Goal: Information Seeking & Learning: Learn about a topic

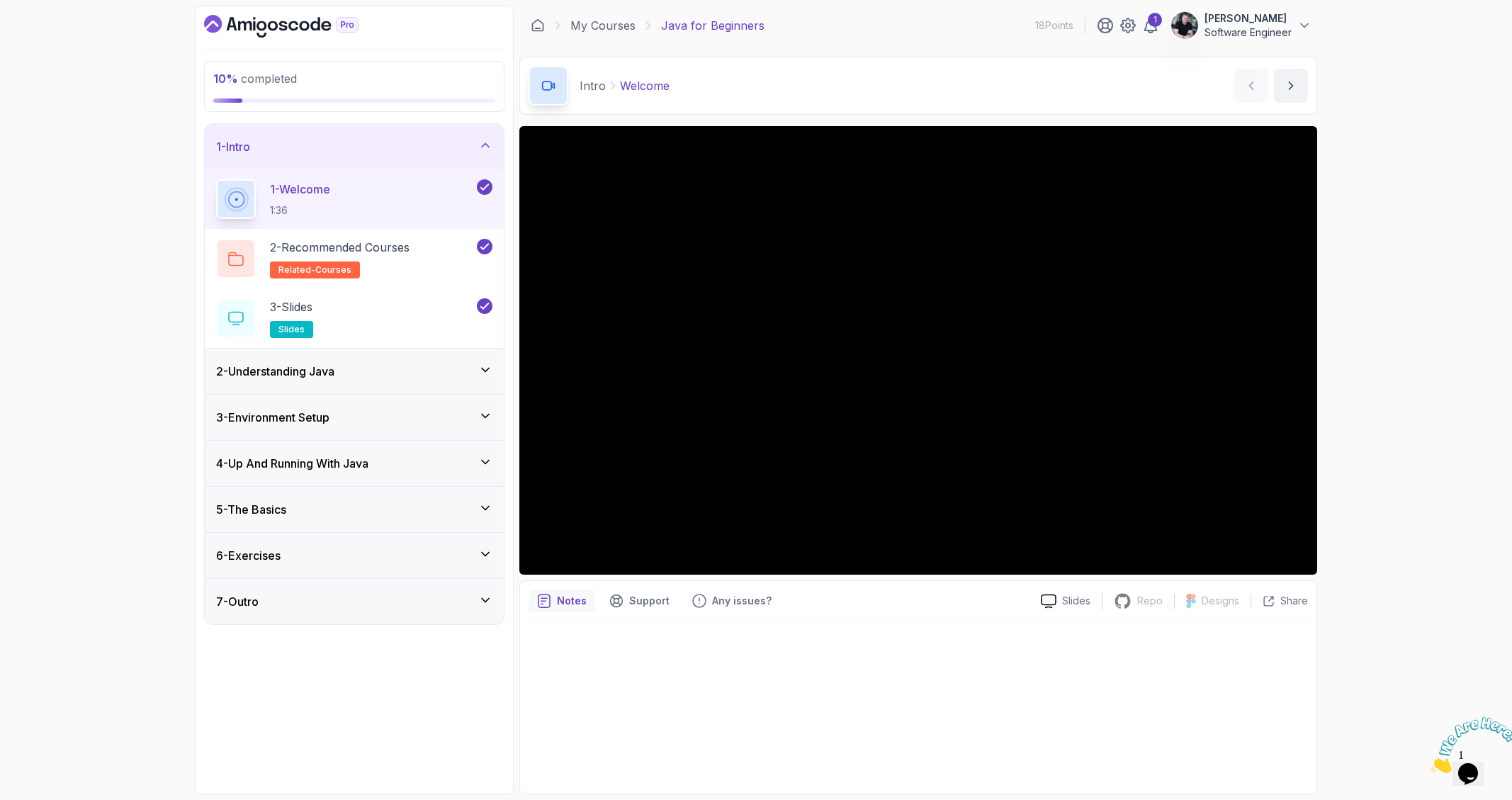
click at [361, 376] on div "2 - Understanding Java" at bounding box center [354, 371] width 276 height 17
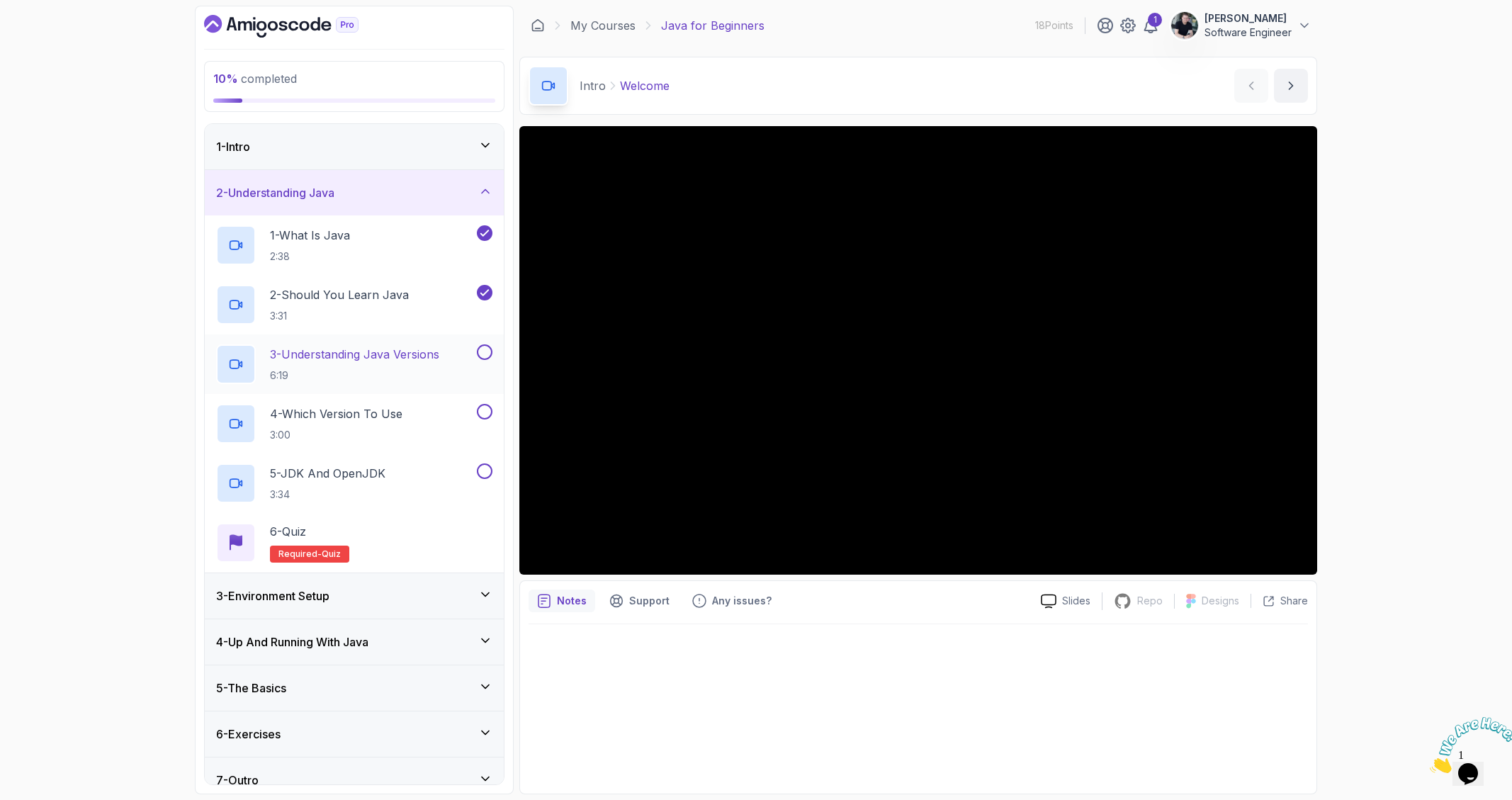
click at [415, 364] on h2 "3 - Understanding Java Versions 6:19" at bounding box center [354, 364] width 169 height 37
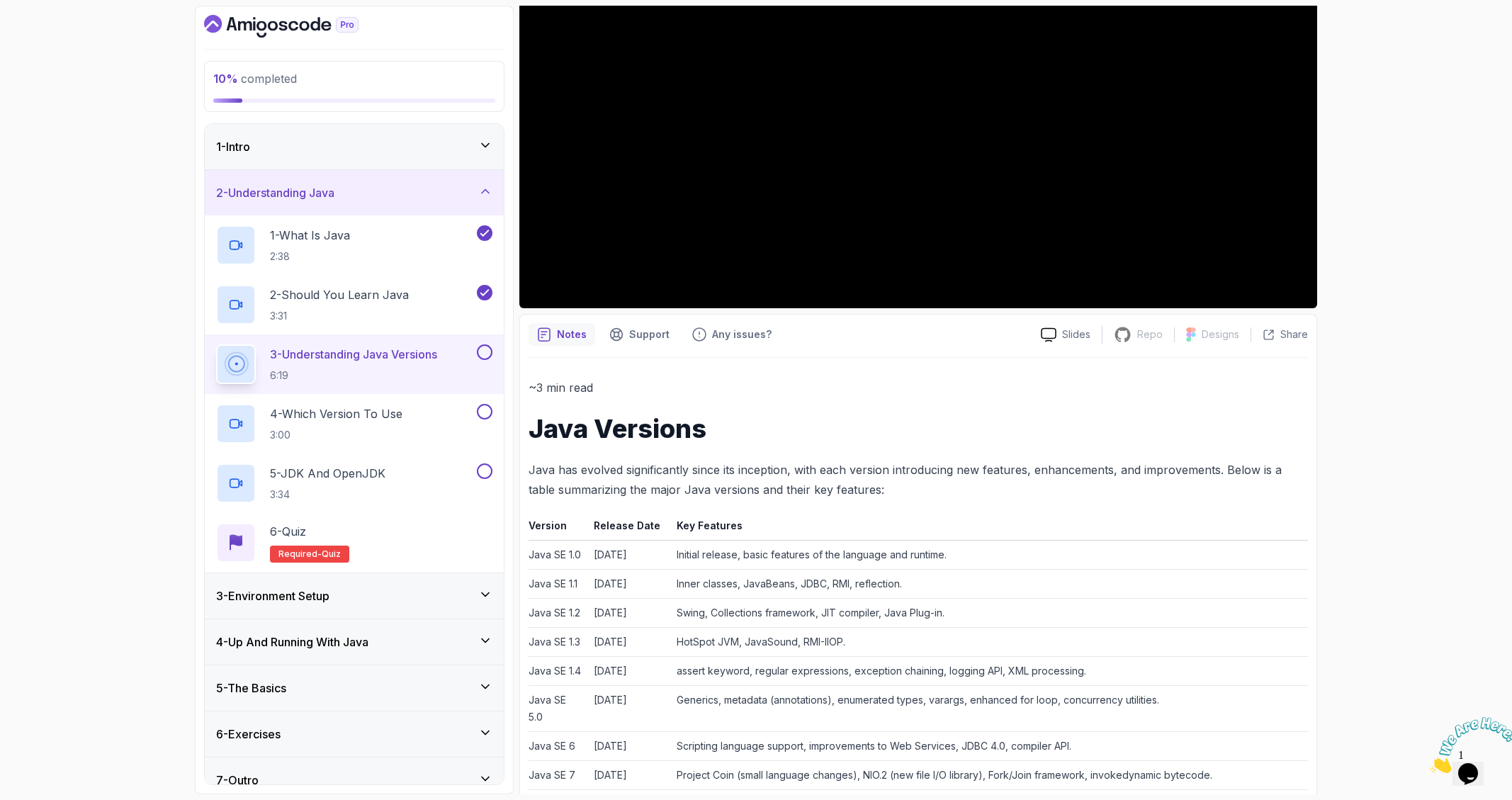
scroll to position [368, 0]
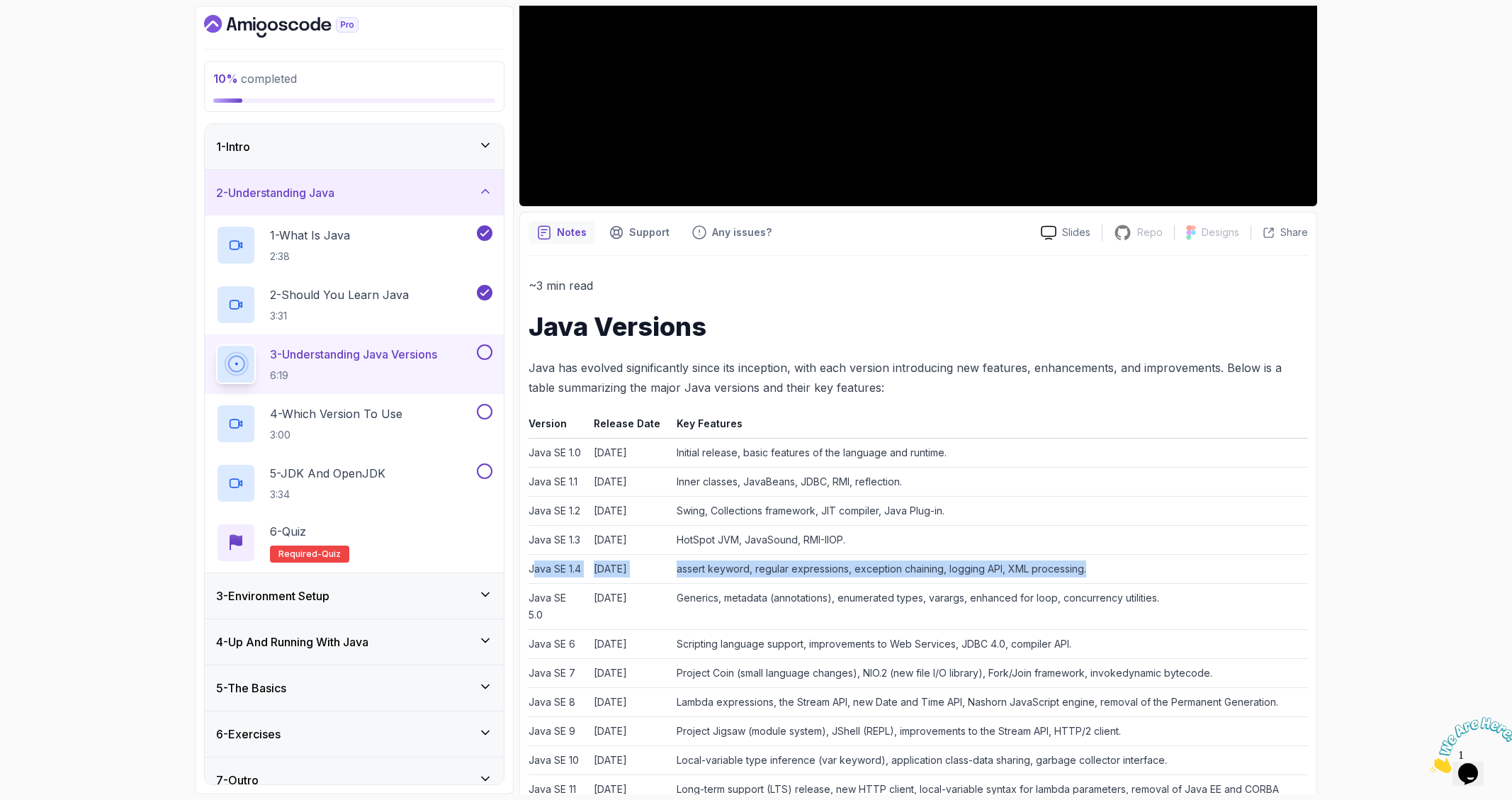
drag, startPoint x: 1116, startPoint y: 616, endPoint x: 533, endPoint y: 624, distance: 583.1
click at [533, 584] on tr "Java SE 1.[DATE] assert keyword, regular expressions, exception chaining, loggi…" at bounding box center [917, 569] width 779 height 29
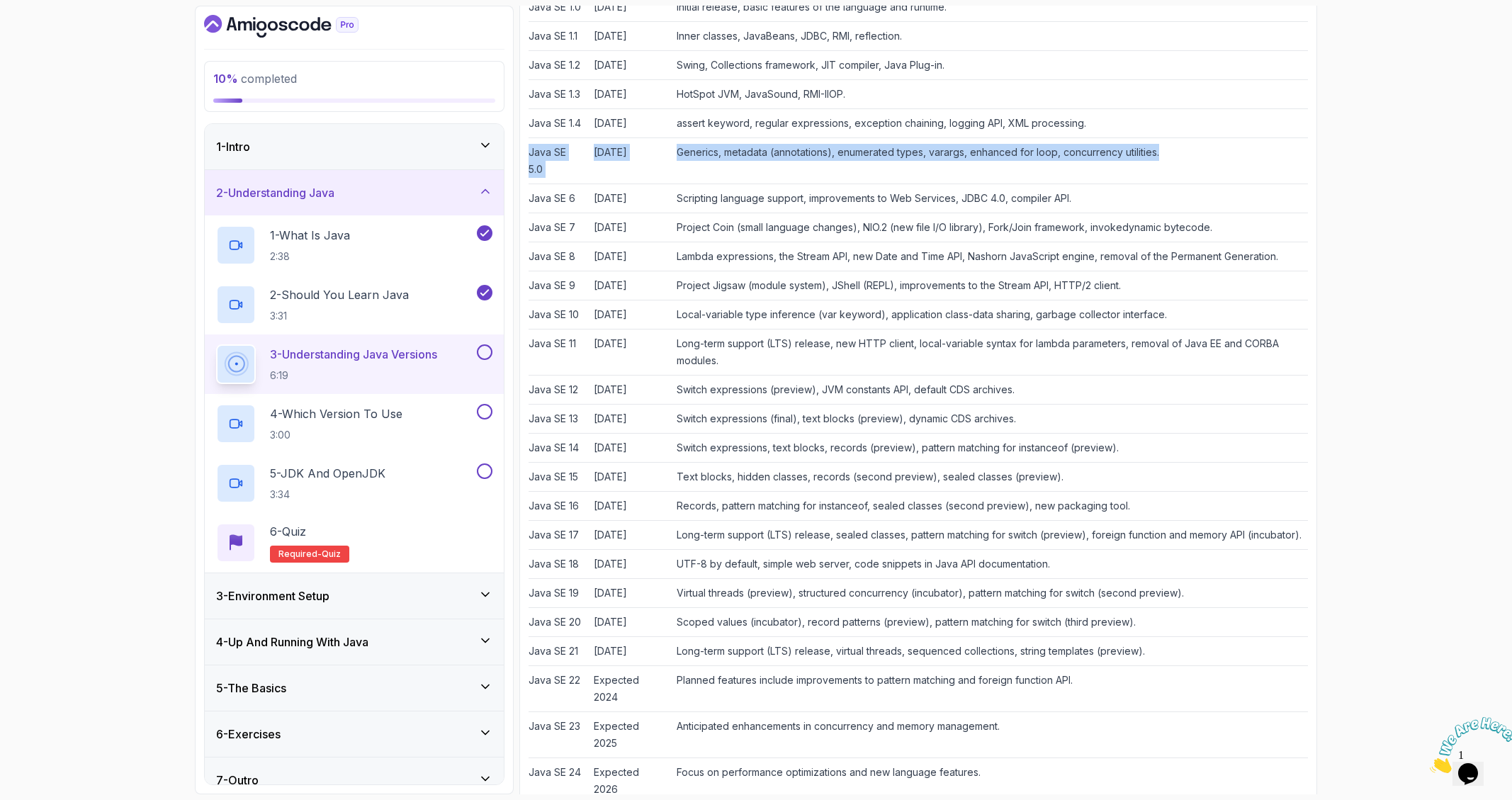
drag, startPoint x: 1201, startPoint y: 214, endPoint x: 528, endPoint y: 218, distance: 673.0
click at [528, 185] on tr "Java SE 5.0 September 2004 Generics, metadata (annotations), enumerated types, …" at bounding box center [917, 161] width 779 height 46
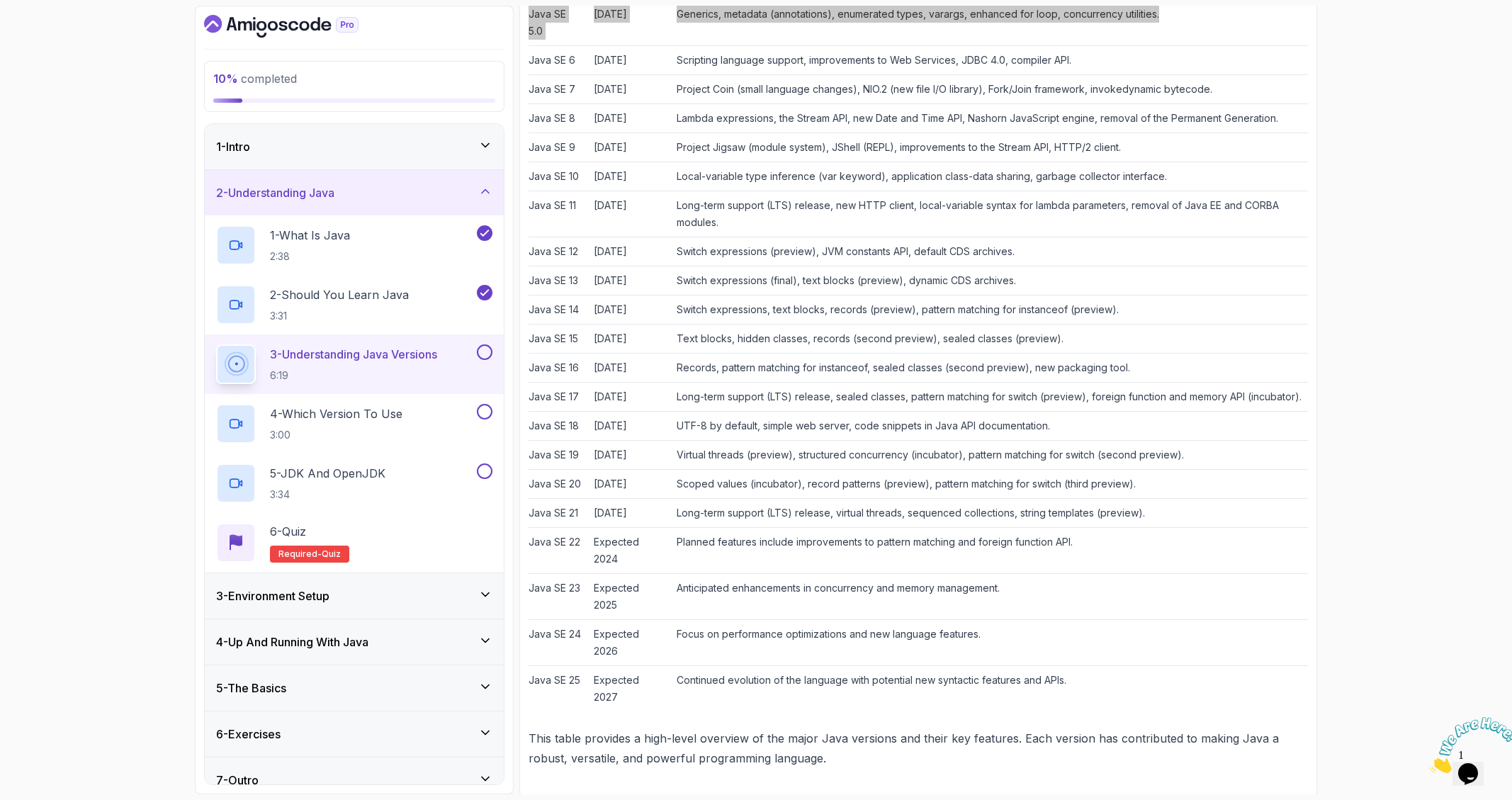
scroll to position [1040, 0]
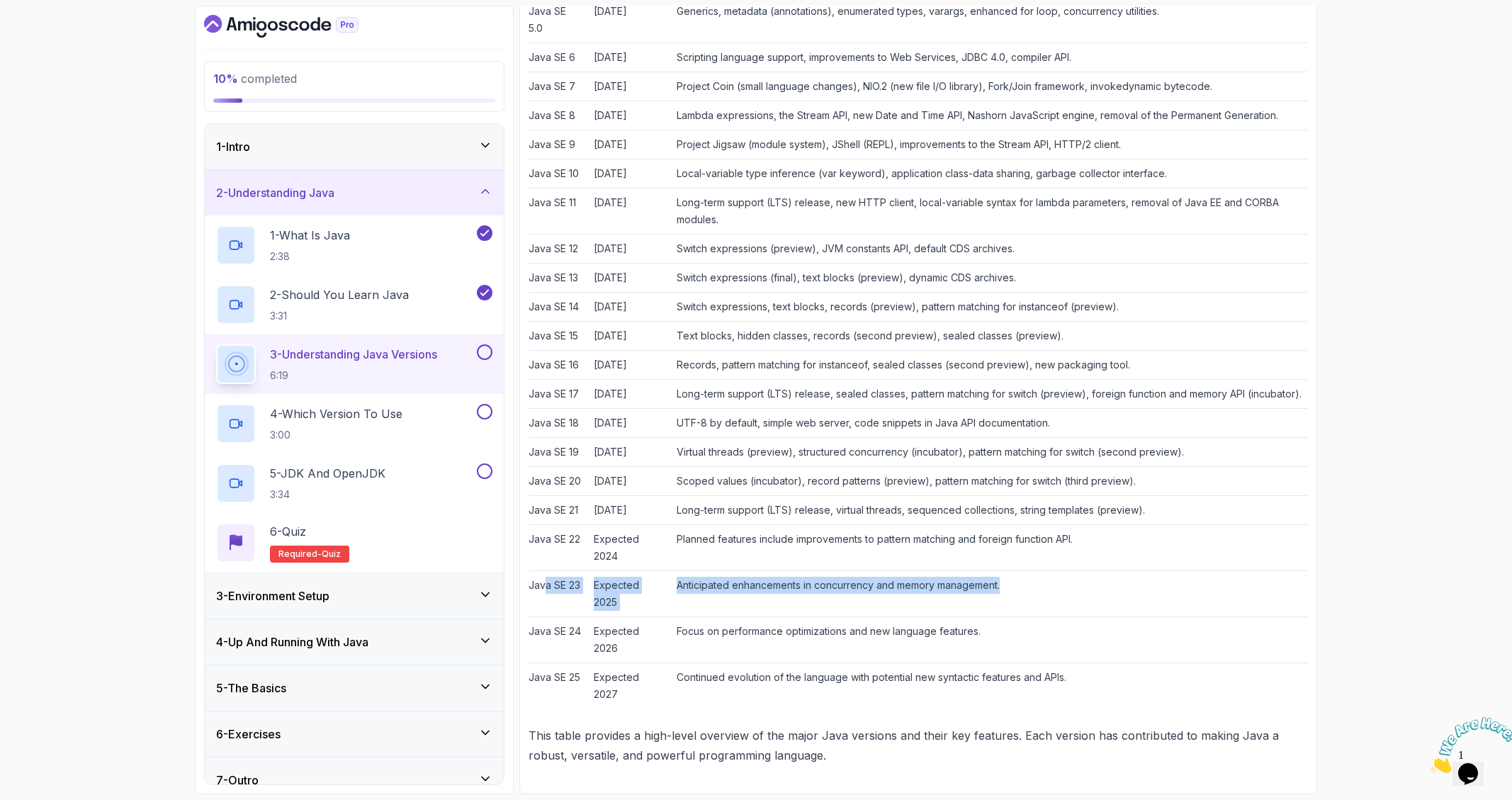
drag, startPoint x: 1024, startPoint y: 641, endPoint x: 547, endPoint y: 639, distance: 477.0
click at [547, 617] on tr "Java SE 23 Expected 2025 Anticipated enhancements in concurrency and memory man…" at bounding box center [917, 594] width 779 height 46
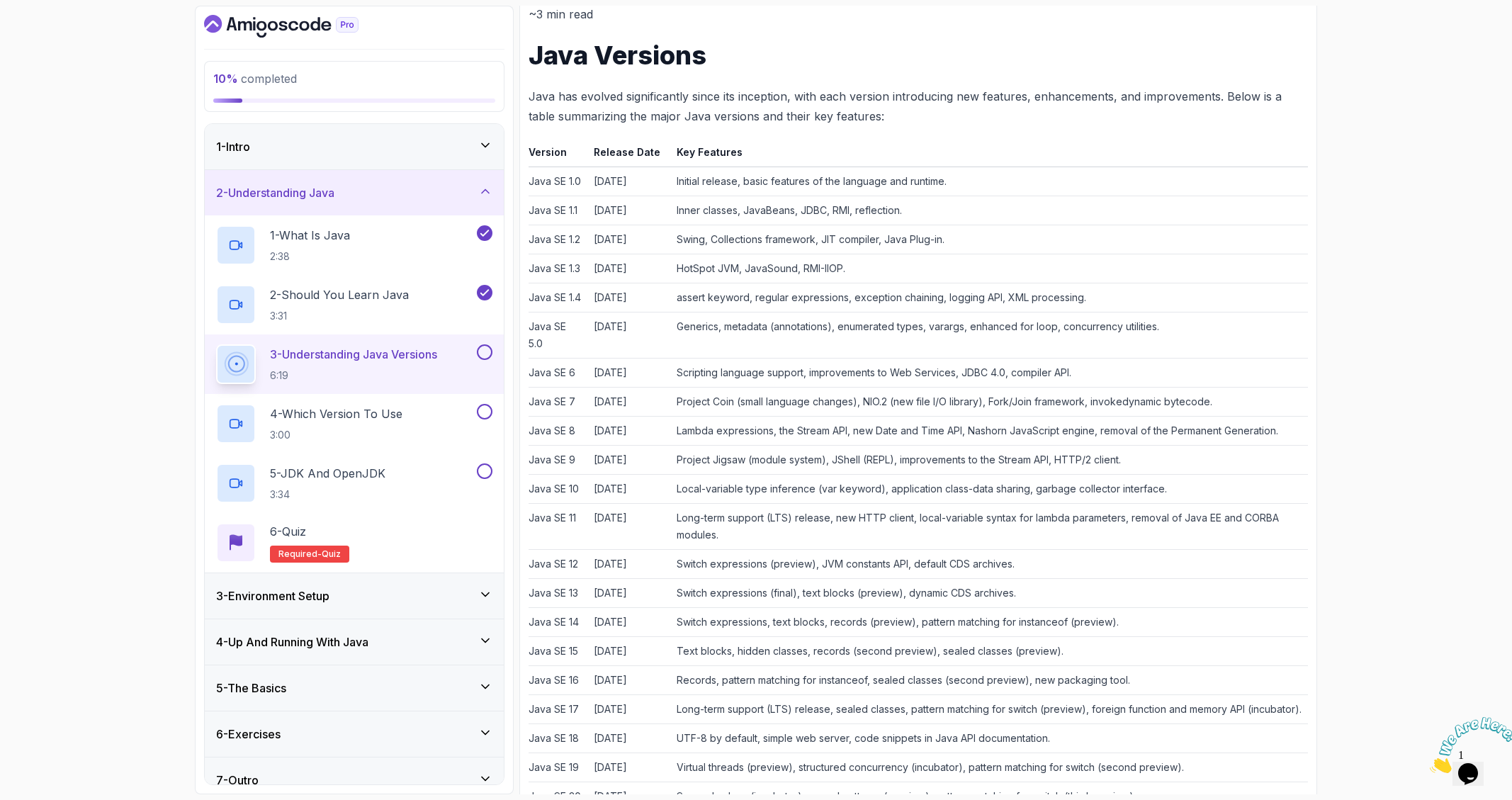
scroll to position [0, 0]
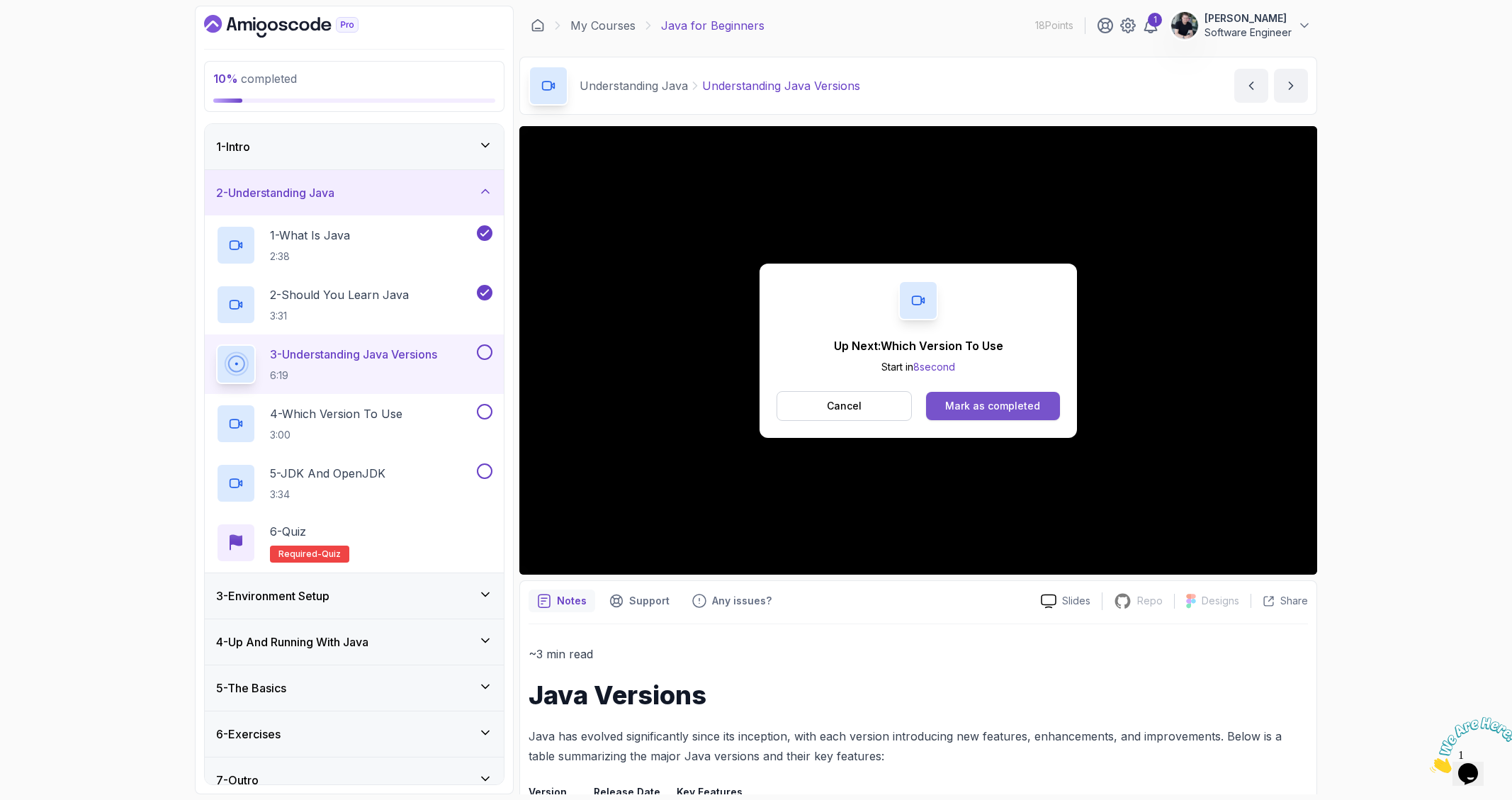
click at [964, 404] on div "Mark as completed" at bounding box center [992, 405] width 95 height 14
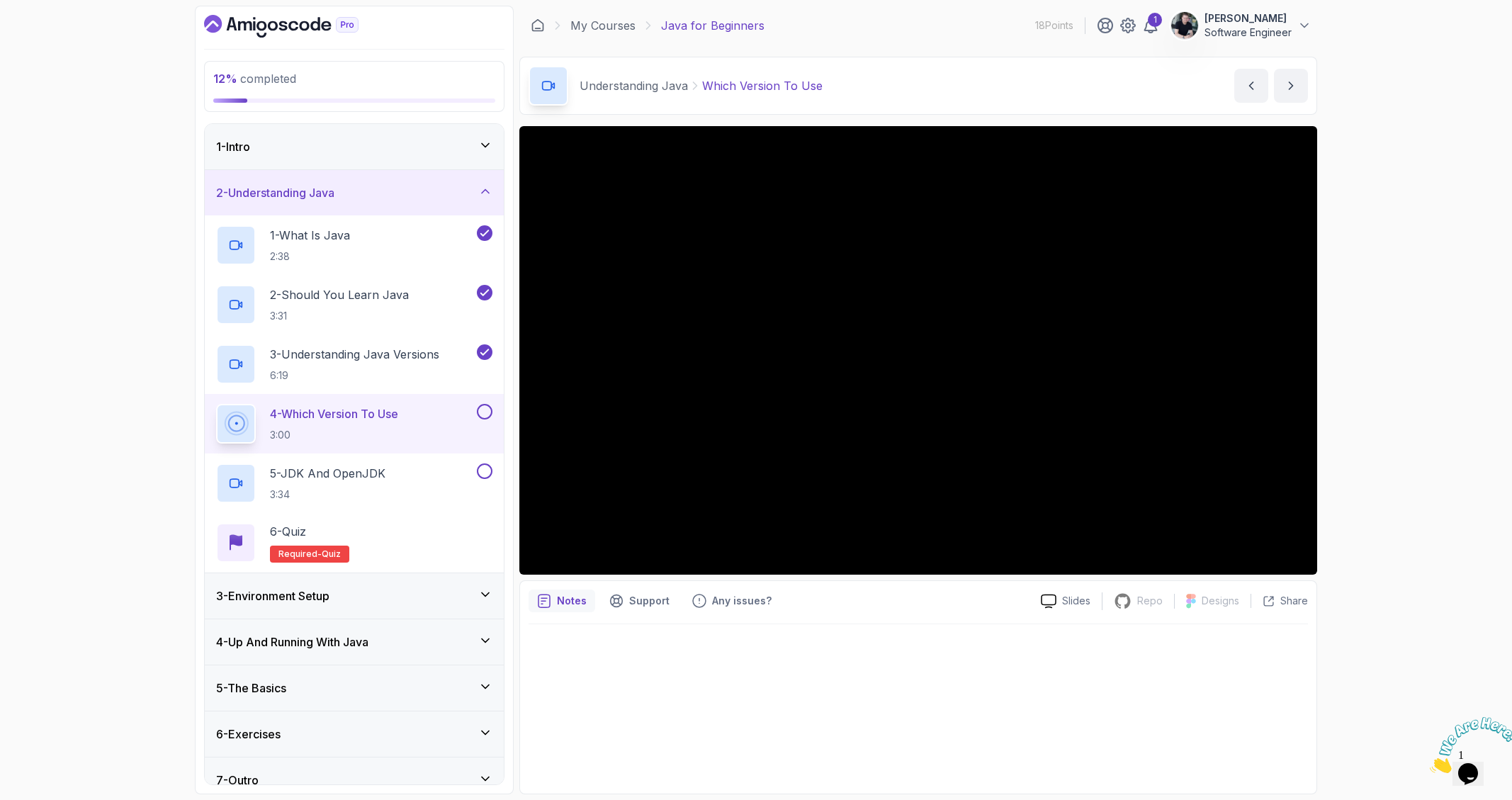
click at [481, 596] on icon at bounding box center [485, 594] width 14 height 14
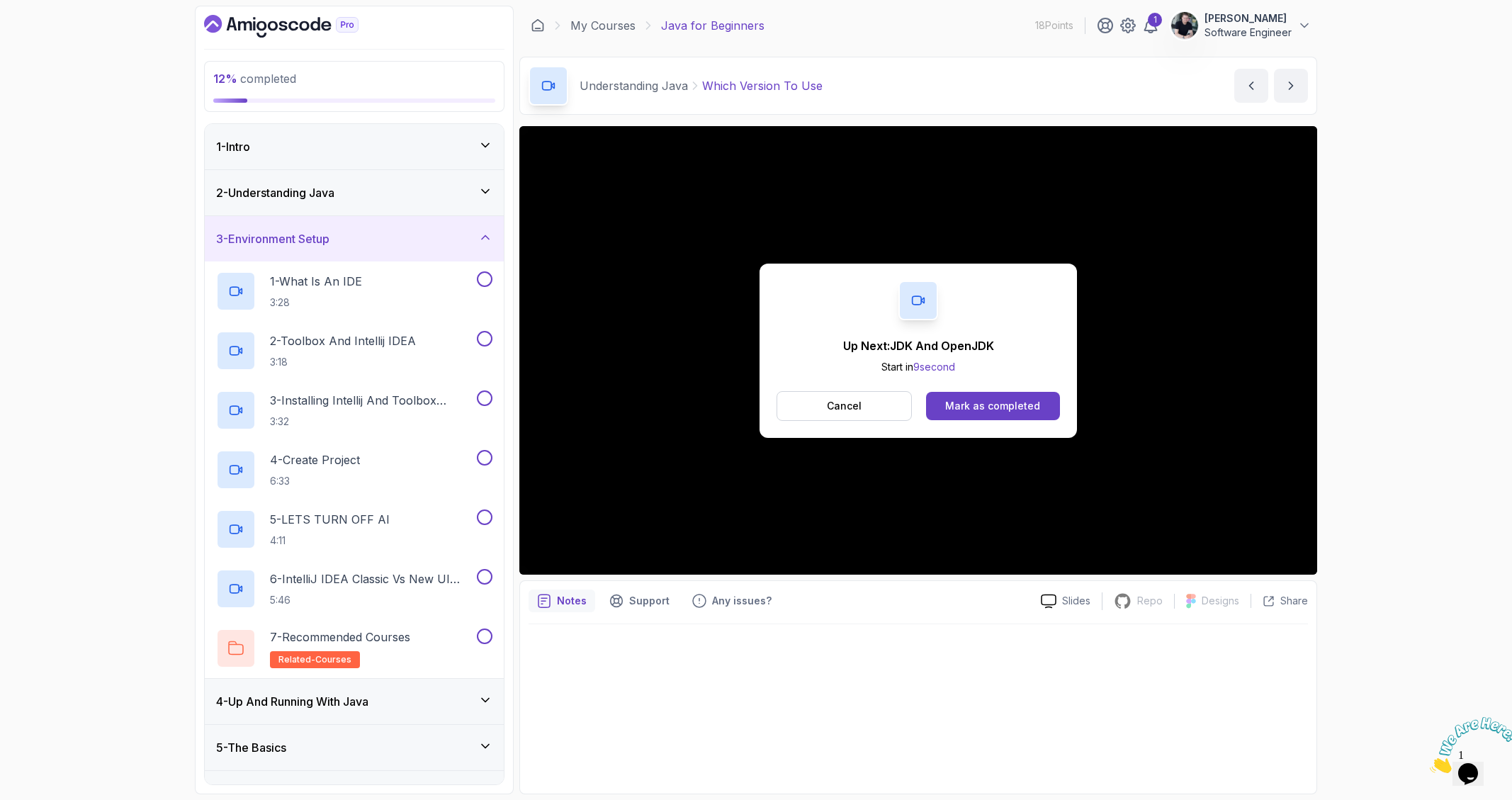
click at [479, 190] on icon at bounding box center [485, 191] width 14 height 14
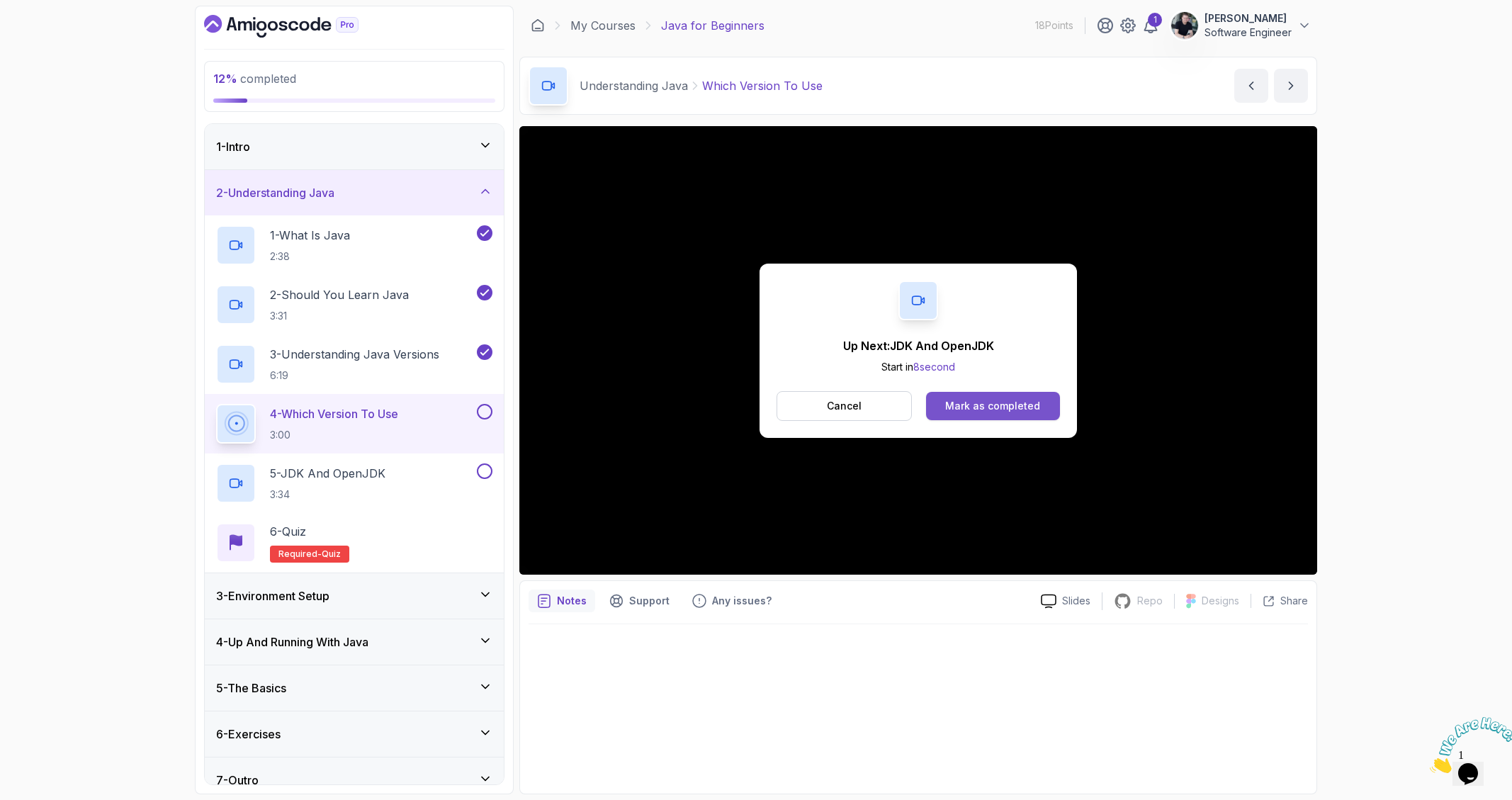
click at [999, 404] on div "Mark as completed" at bounding box center [992, 405] width 95 height 14
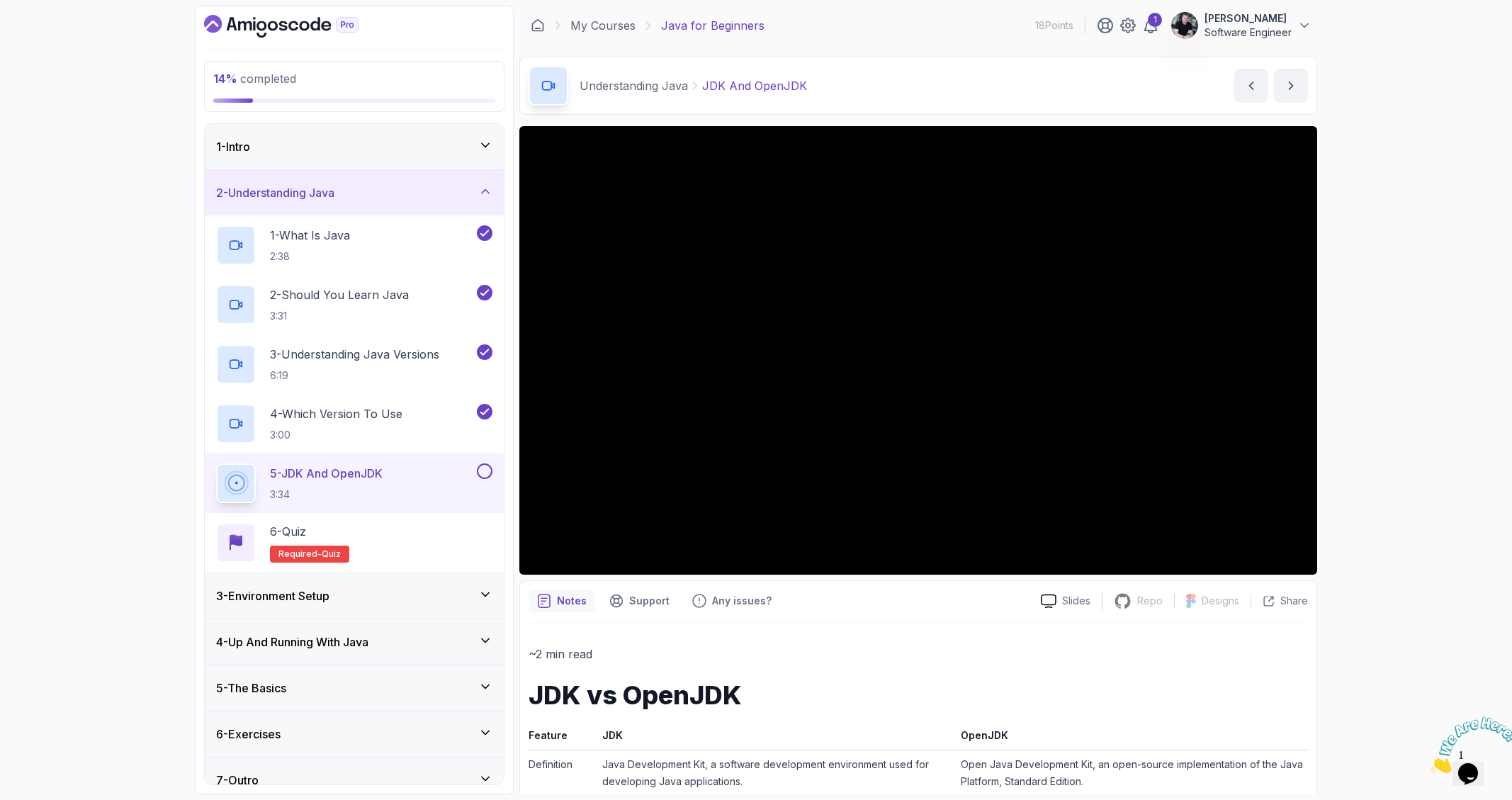
click at [1162, 600] on div "14 % completed 1 - Intro 2 - Understanding Java 1 - What Is Java 2:38 2 - Shoul…" at bounding box center [756, 400] width 1512 height 800
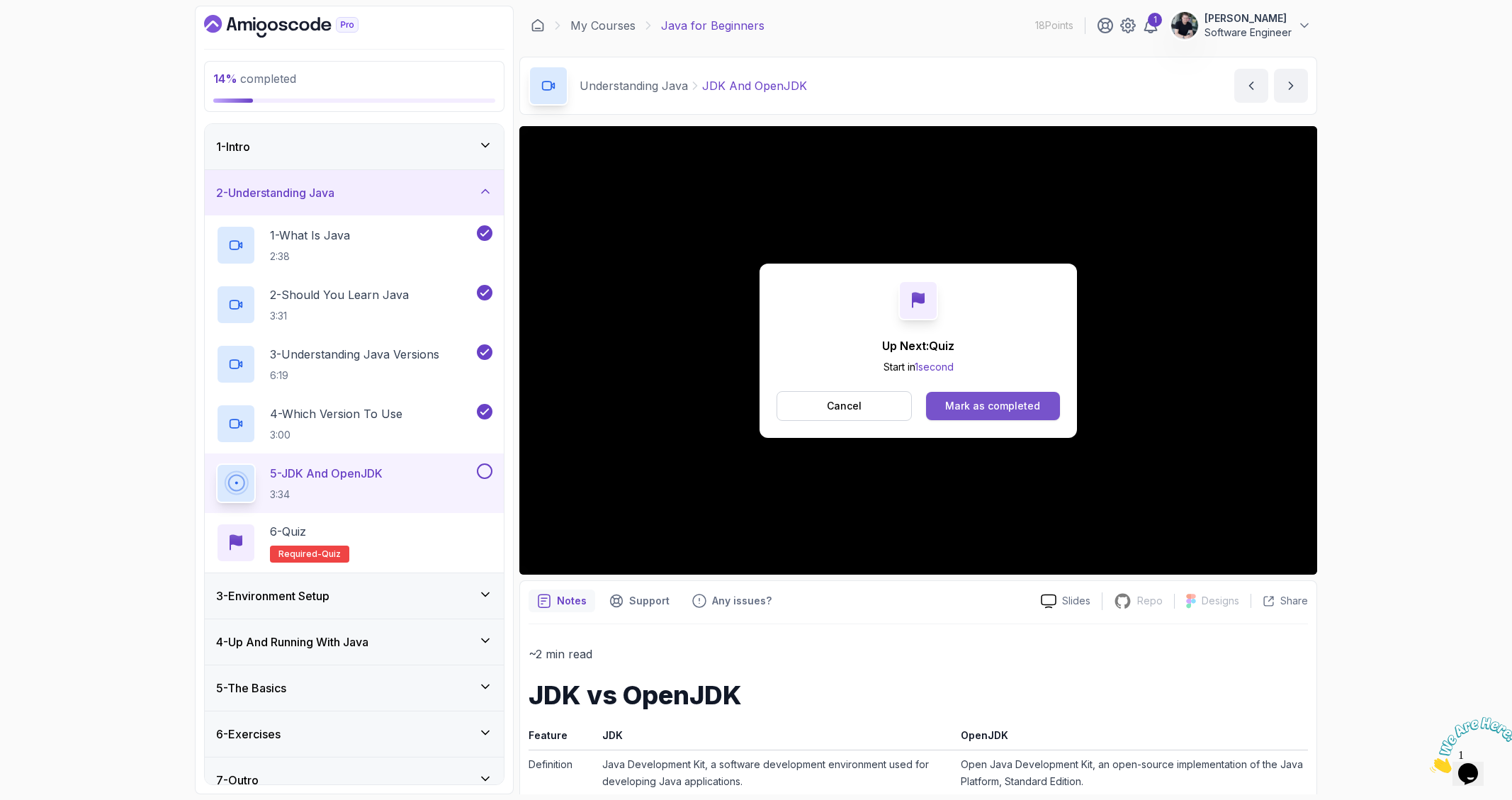
click at [1022, 401] on div "Mark as completed" at bounding box center [992, 405] width 95 height 14
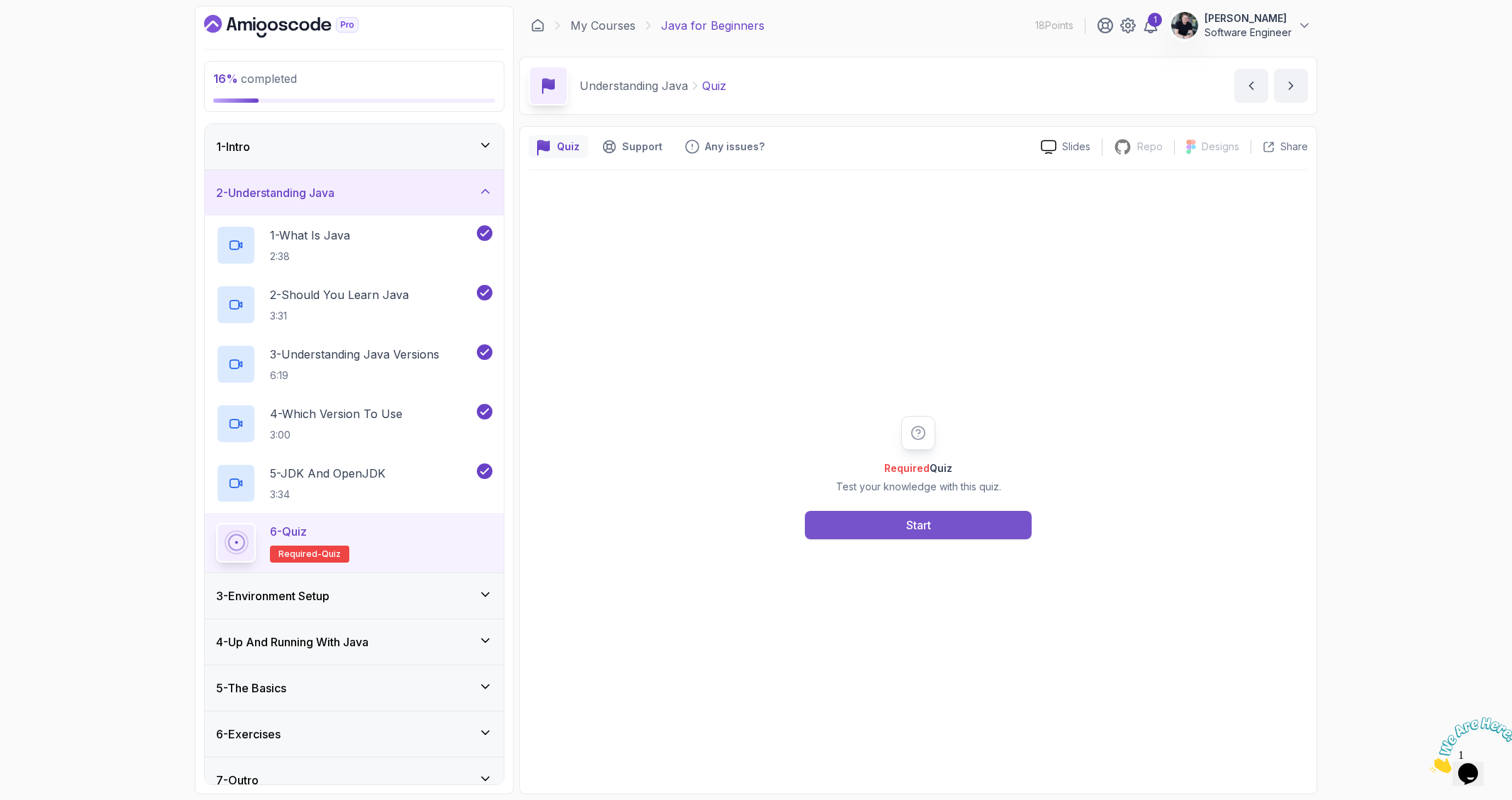
click at [916, 529] on div "Start" at bounding box center [918, 525] width 25 height 17
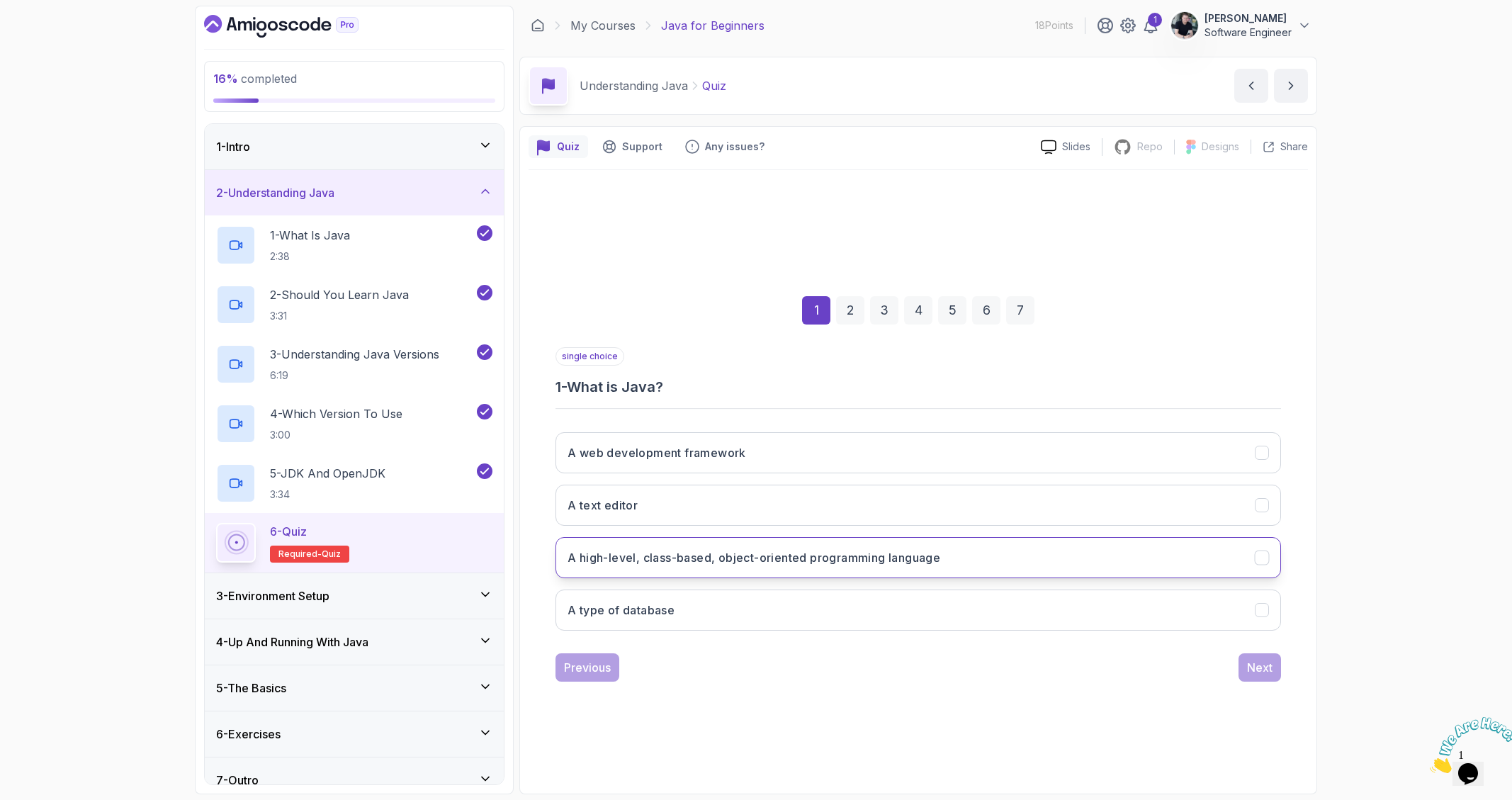
click at [782, 552] on h3 "A high-level, class-based, object-oriented programming language" at bounding box center [755, 558] width 373 height 17
click at [1162, 669] on div "Next" at bounding box center [1259, 667] width 26 height 17
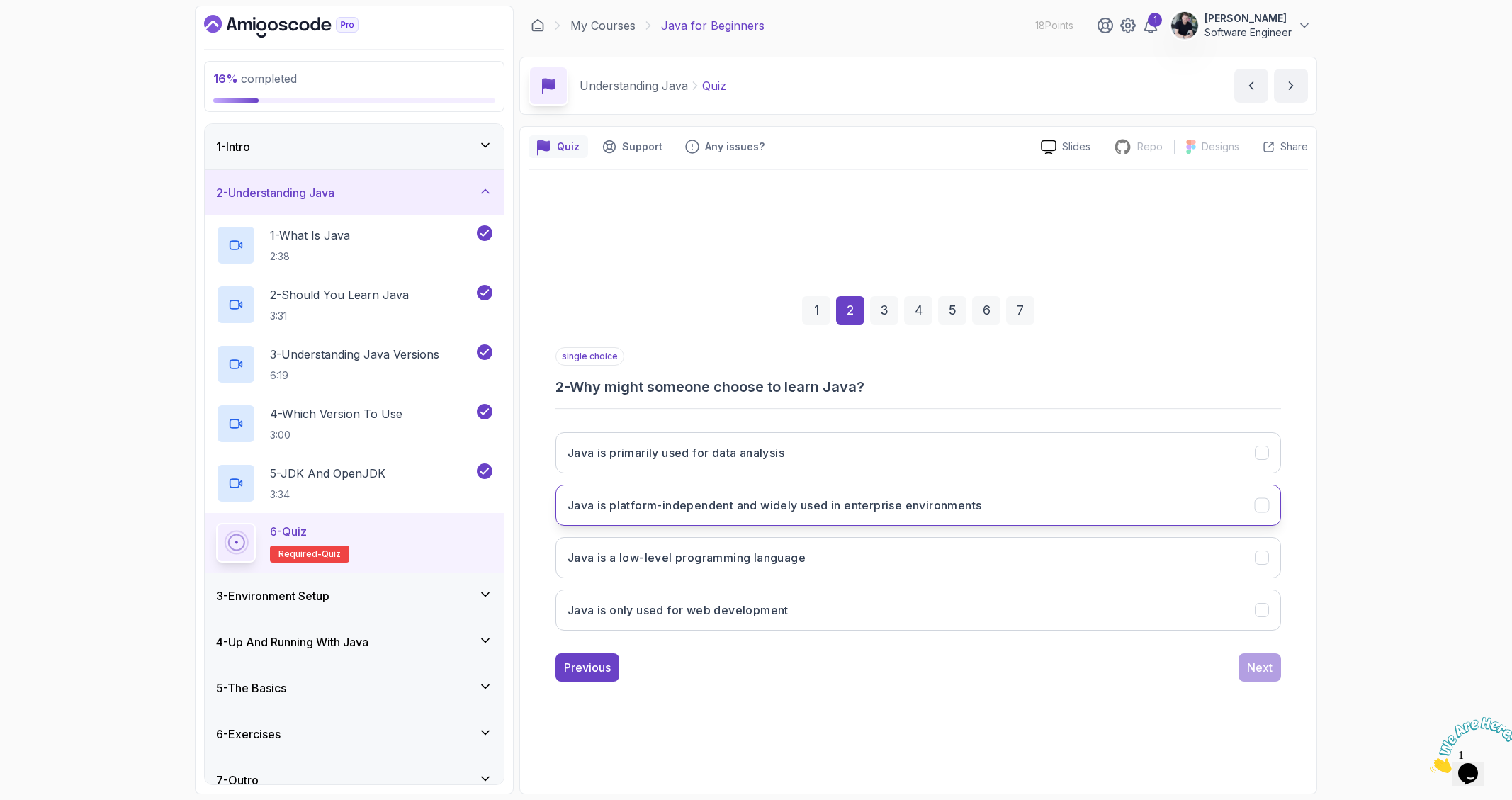
click at [815, 520] on button "Java is platform-independent and widely used in enterprise environments" at bounding box center [918, 505] width 725 height 41
click at [1162, 674] on div "Next" at bounding box center [1259, 667] width 26 height 17
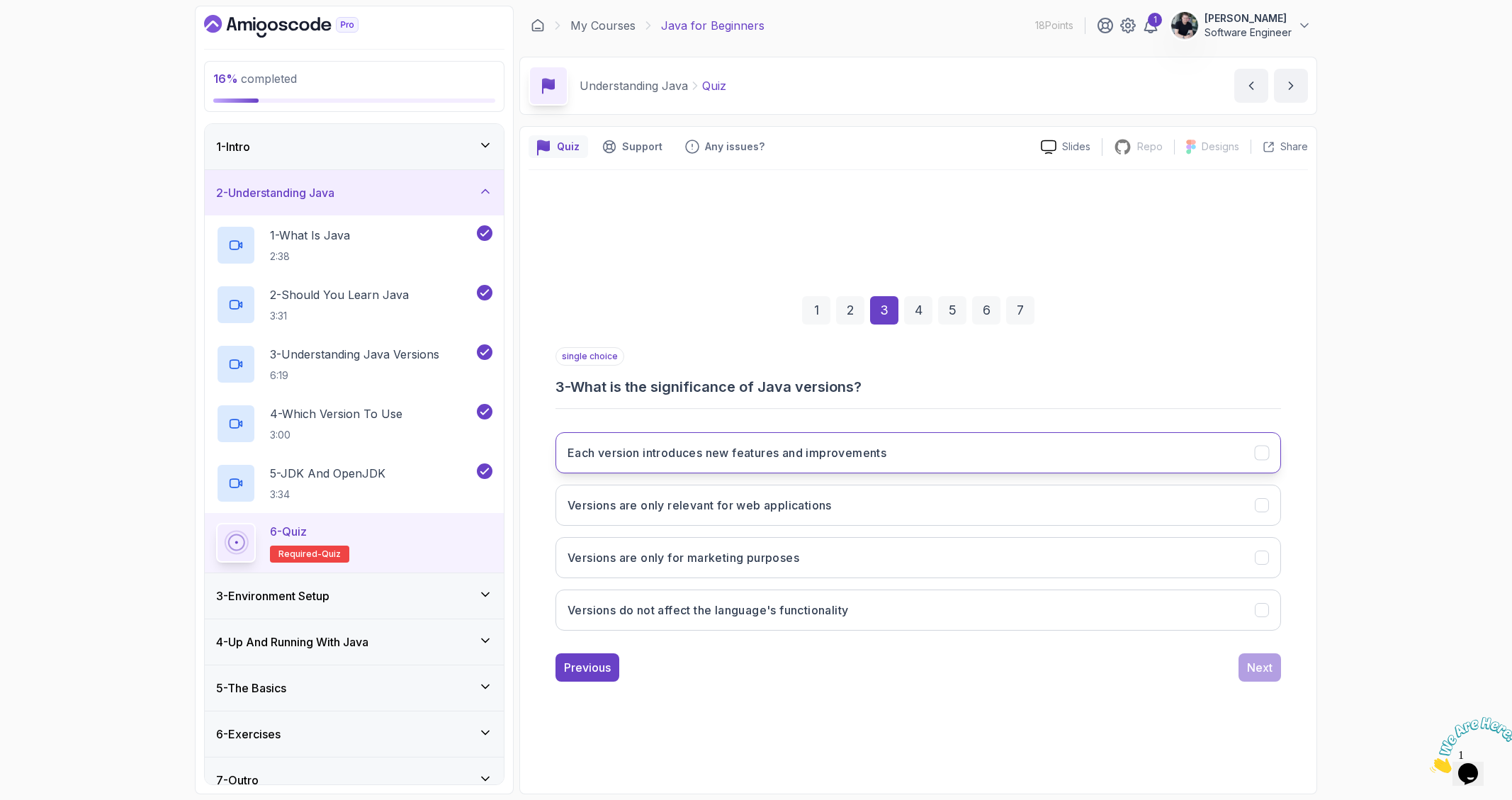
click at [858, 463] on button "Each version introduces new features and improvements" at bounding box center [918, 453] width 725 height 41
click at [1162, 667] on div "Next" at bounding box center [1259, 667] width 26 height 17
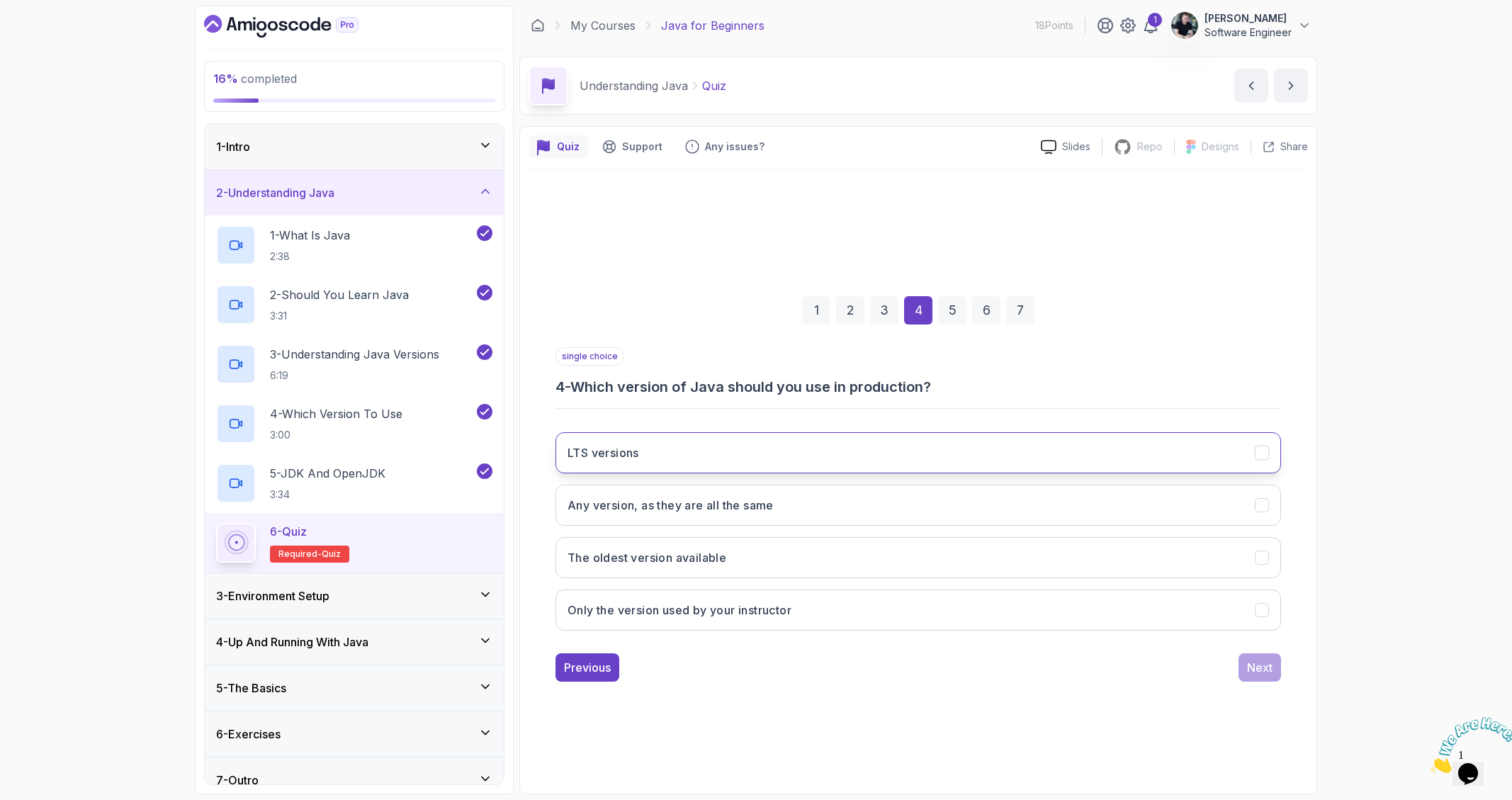
click at [768, 471] on button "LTS versions" at bounding box center [918, 453] width 725 height 41
click at [1162, 669] on div "Next" at bounding box center [1259, 667] width 26 height 17
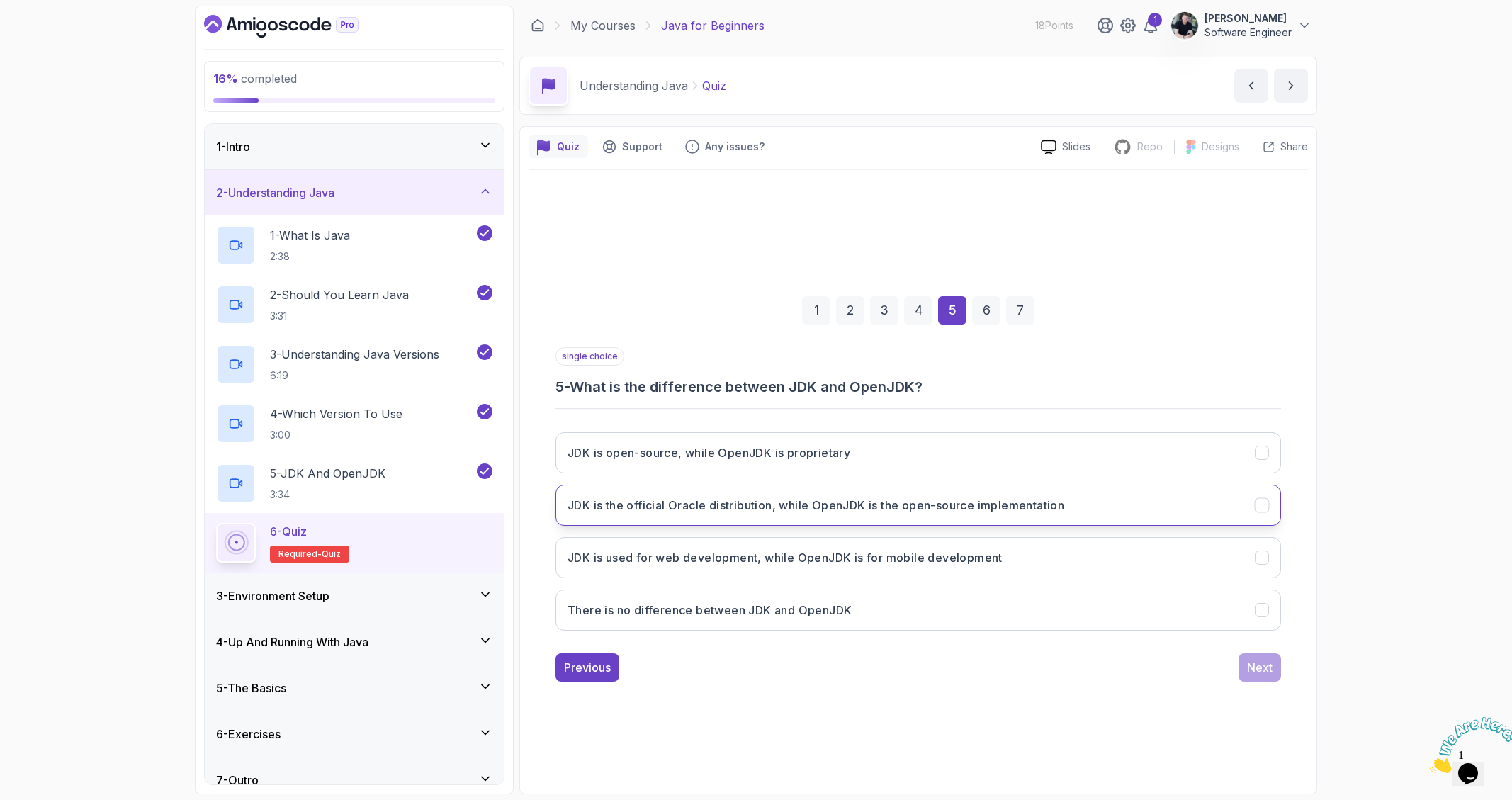
click at [841, 518] on button "JDK is the official Oracle distribution, while OpenJDK is the open-source imple…" at bounding box center [918, 505] width 725 height 41
click at [1162, 672] on div "Next" at bounding box center [1259, 667] width 26 height 17
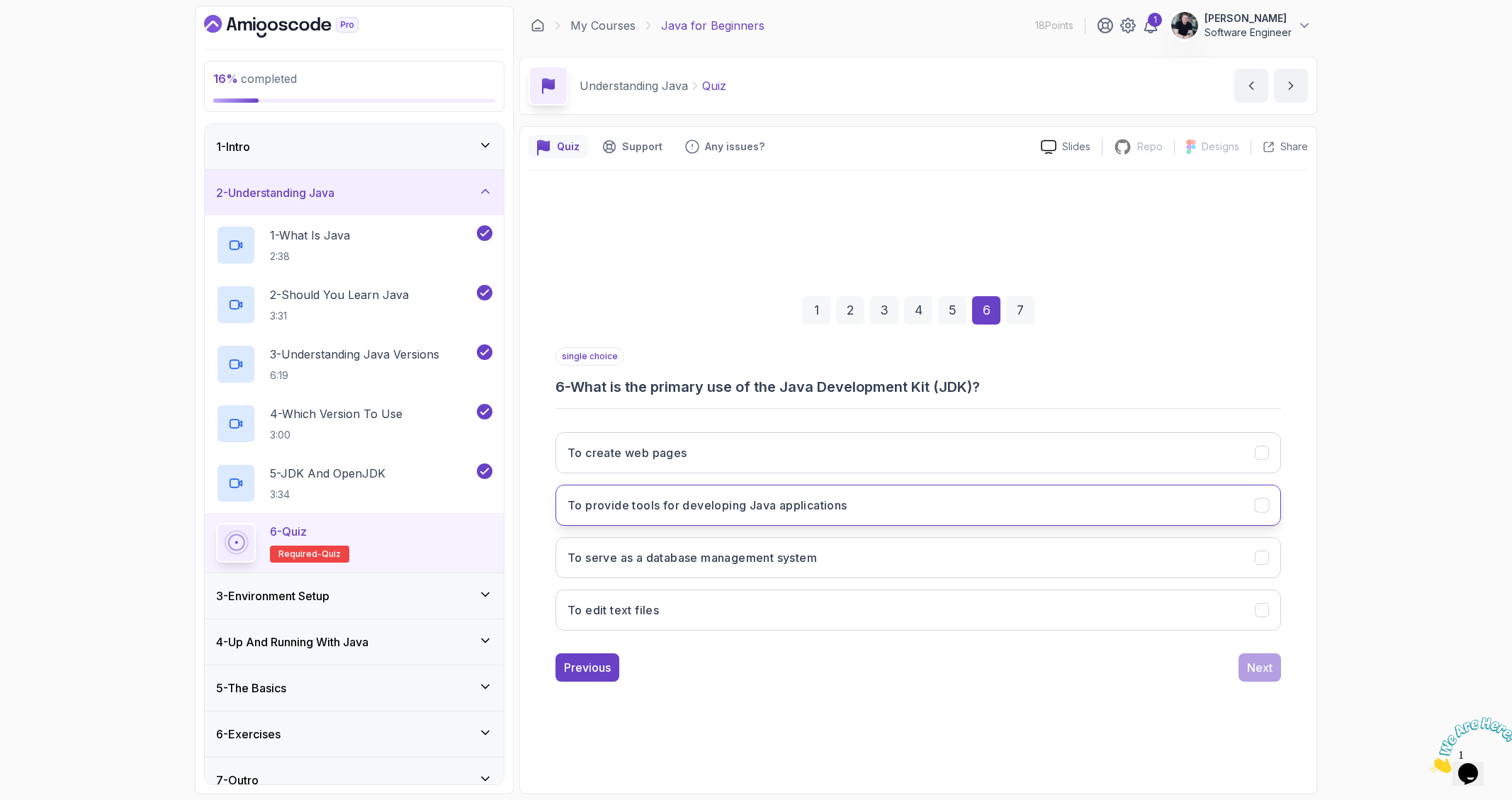
click at [756, 501] on h3 "To provide tools for developing Java applications" at bounding box center [708, 506] width 280 height 17
click at [1162, 663] on div "Next" at bounding box center [1259, 667] width 26 height 17
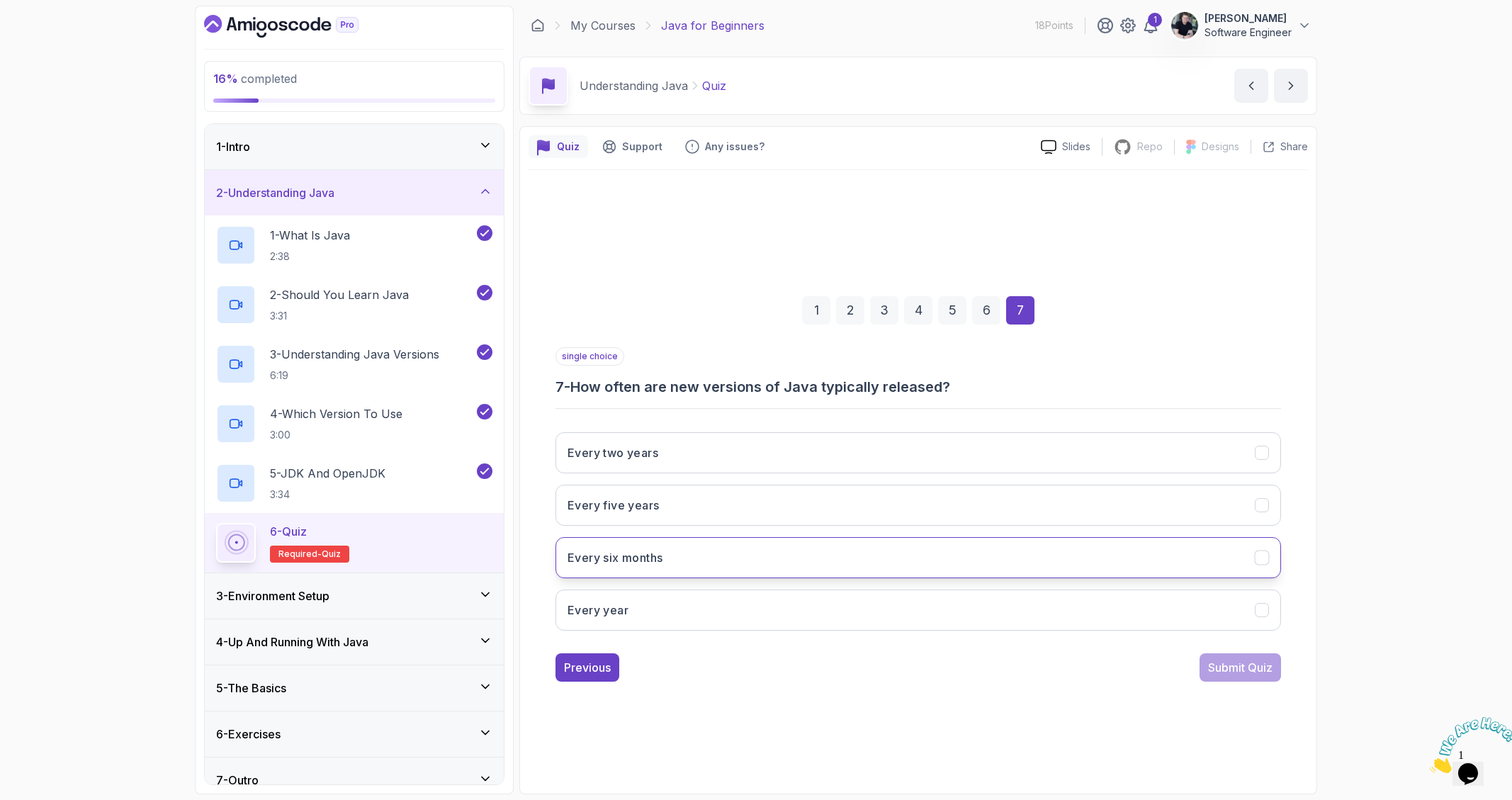
click at [725, 557] on button "Every six months" at bounding box center [918, 557] width 725 height 41
click at [1162, 670] on div "Submit Quiz" at bounding box center [1240, 667] width 64 height 17
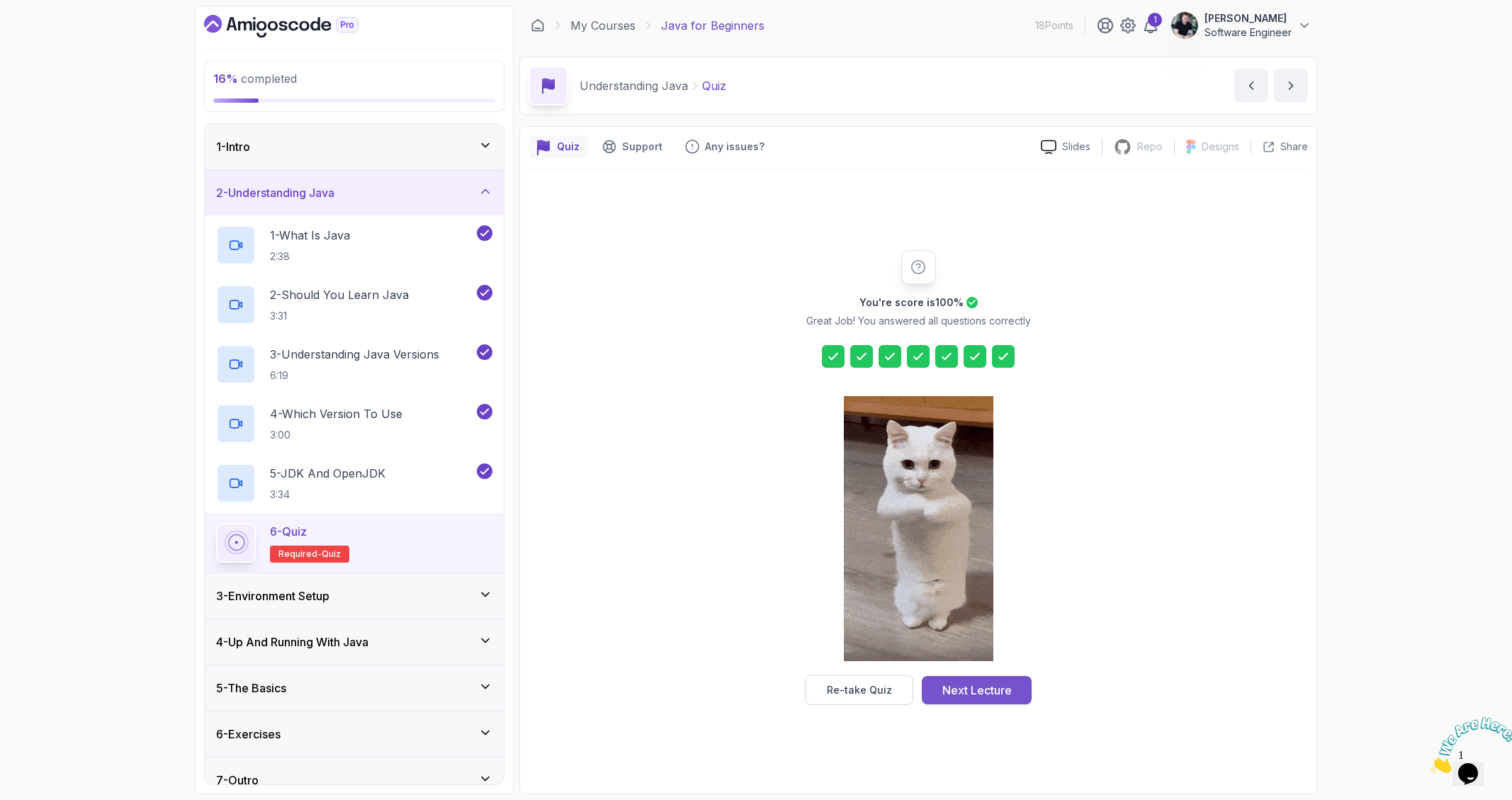
click at [1004, 688] on div "Next Lecture" at bounding box center [976, 690] width 69 height 17
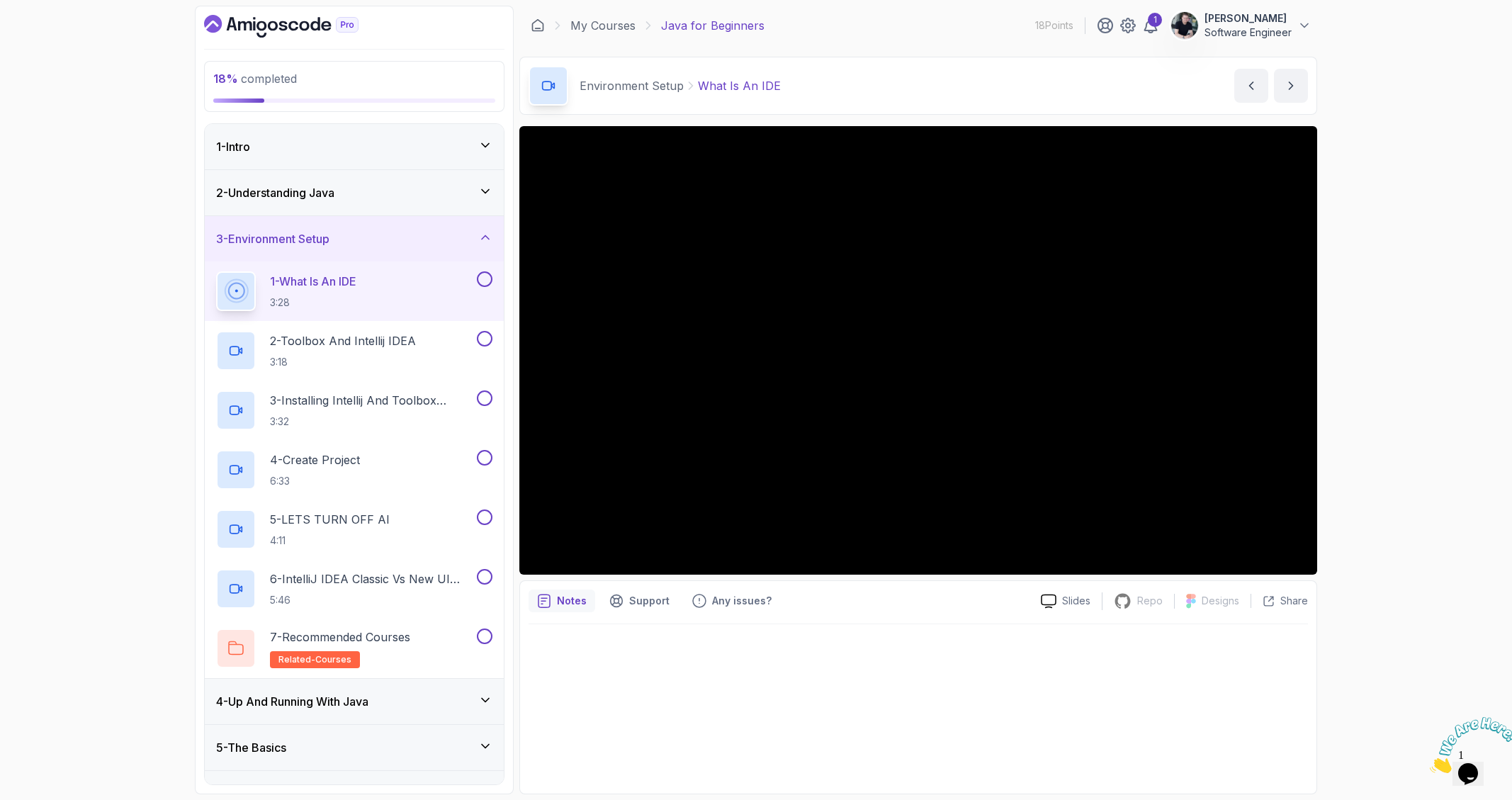
click at [868, 390] on div at bounding box center [918, 350] width 798 height 449
click at [384, 279] on div "1 - What Is An IDE 3:28" at bounding box center [345, 292] width 258 height 40
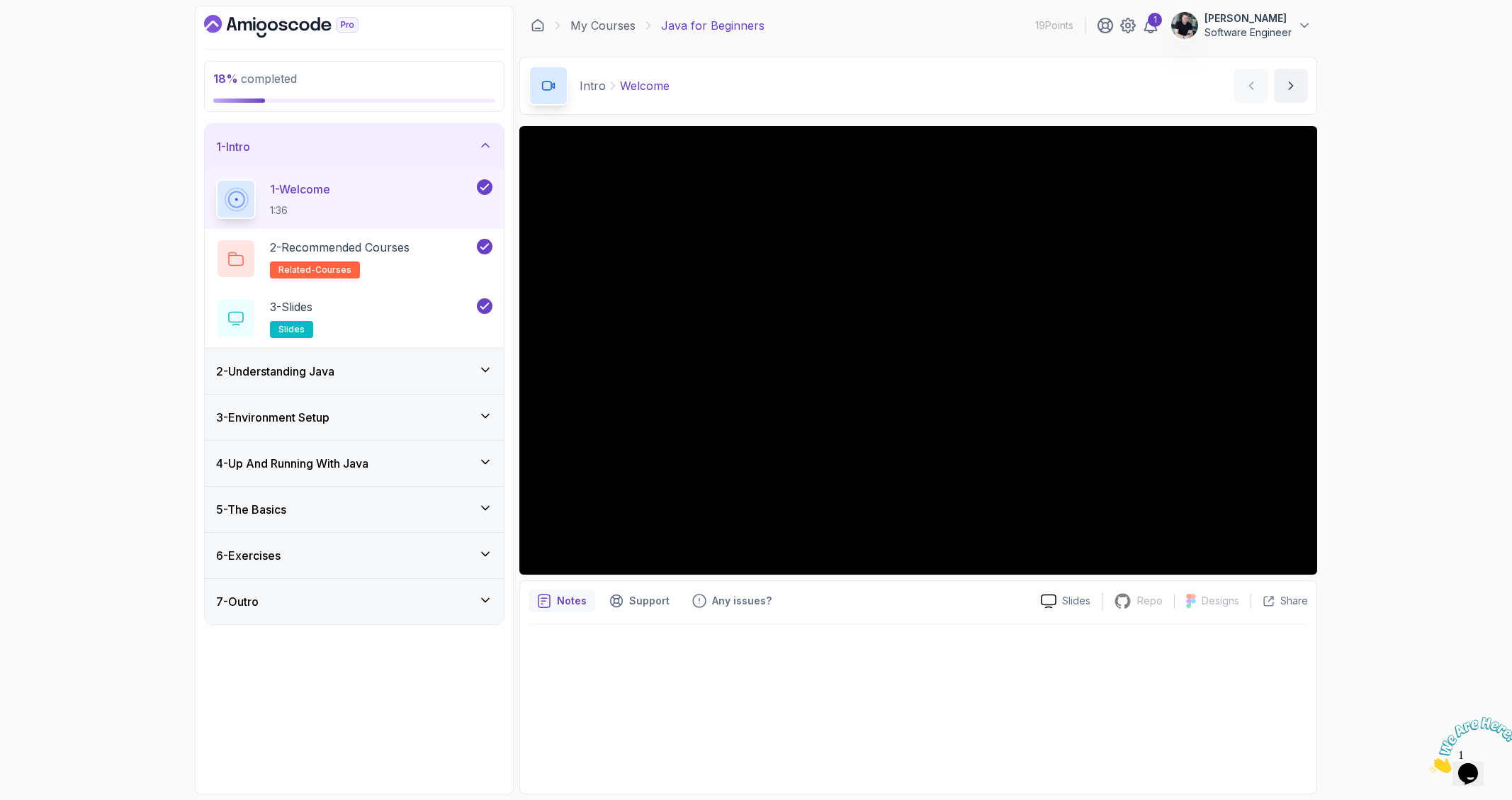
click at [483, 145] on icon at bounding box center [485, 145] width 14 height 14
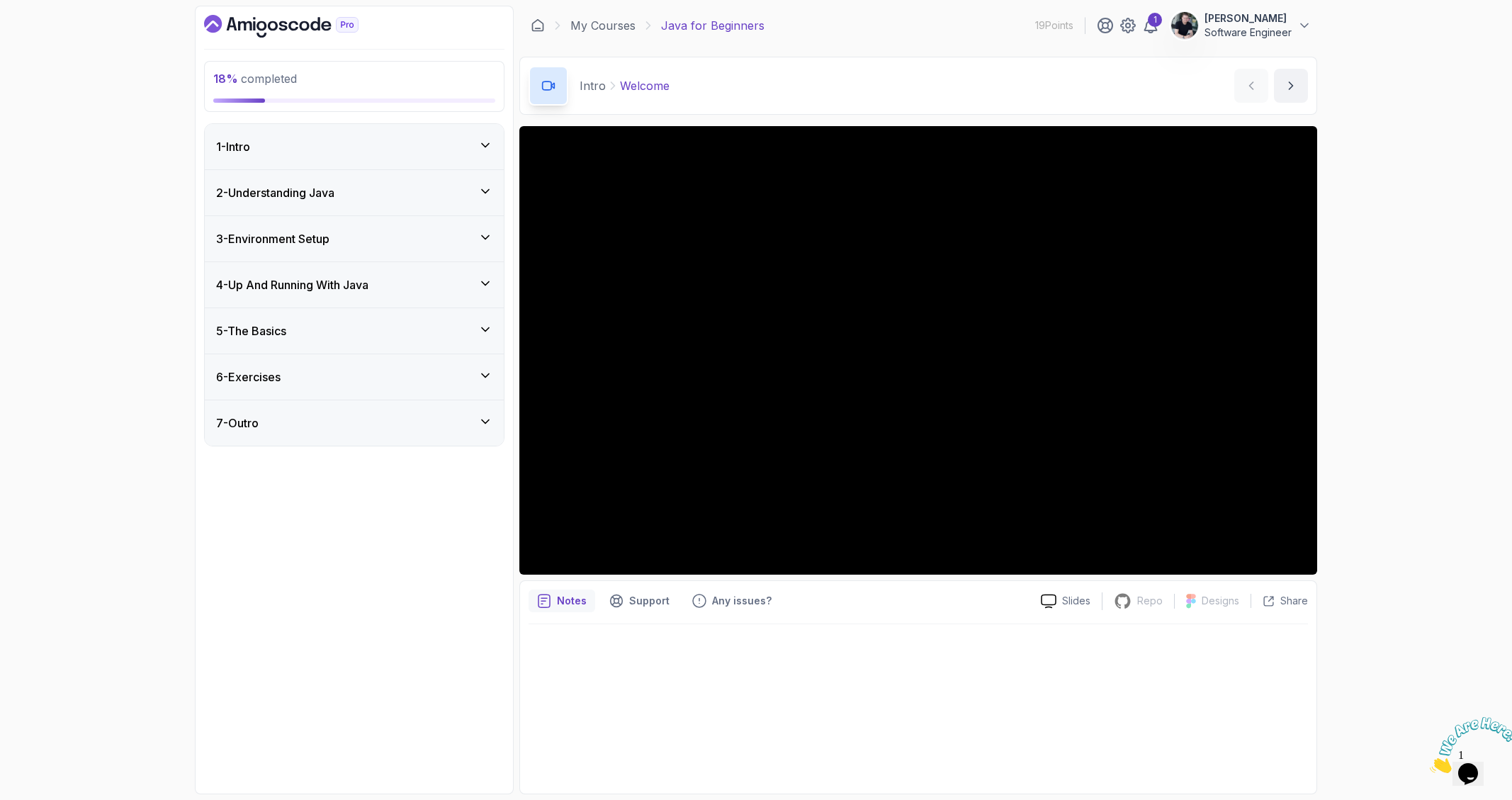
click at [488, 204] on div "2 - Understanding Java" at bounding box center [354, 193] width 299 height 45
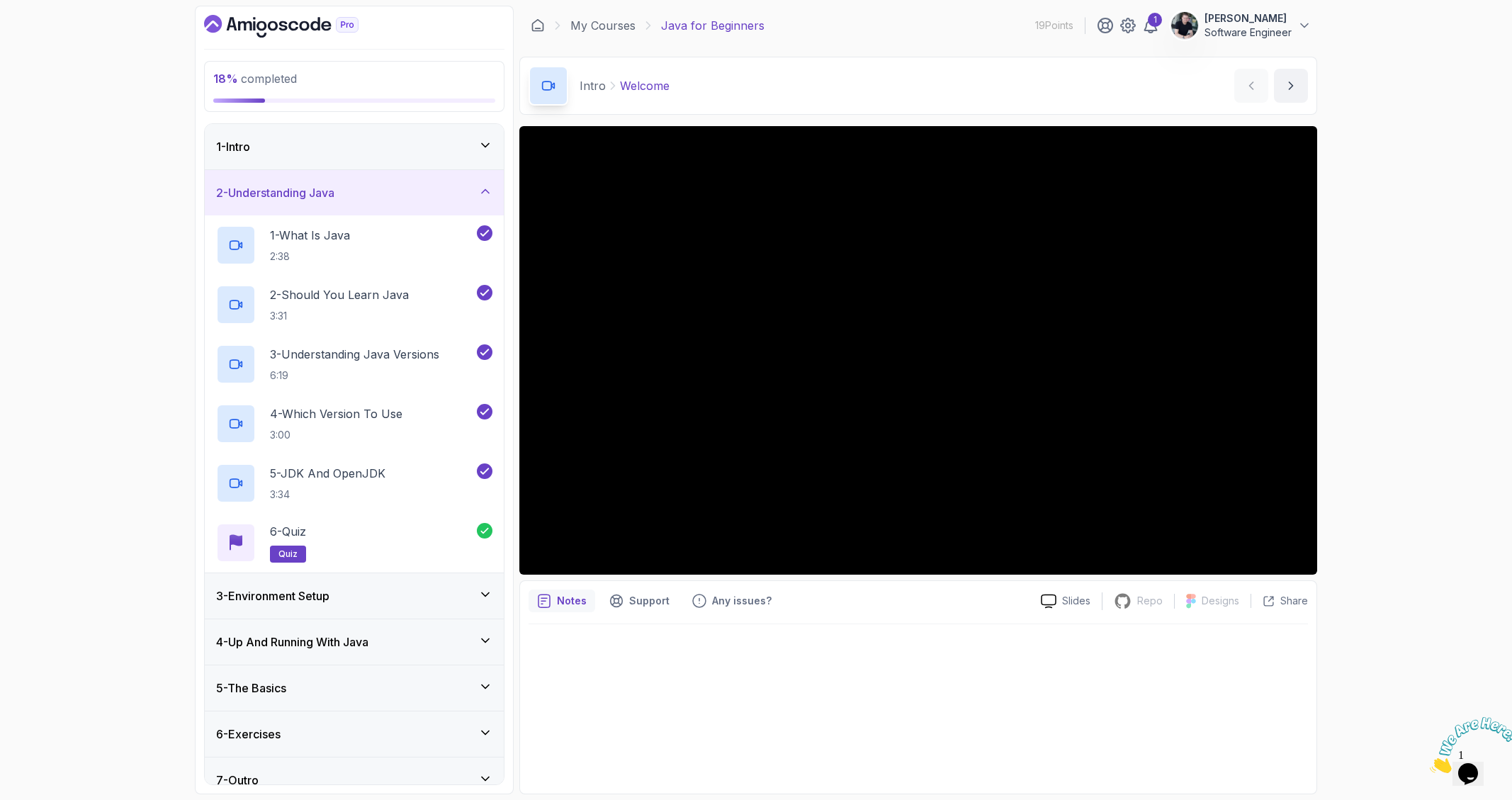
click at [489, 192] on icon at bounding box center [485, 191] width 14 height 14
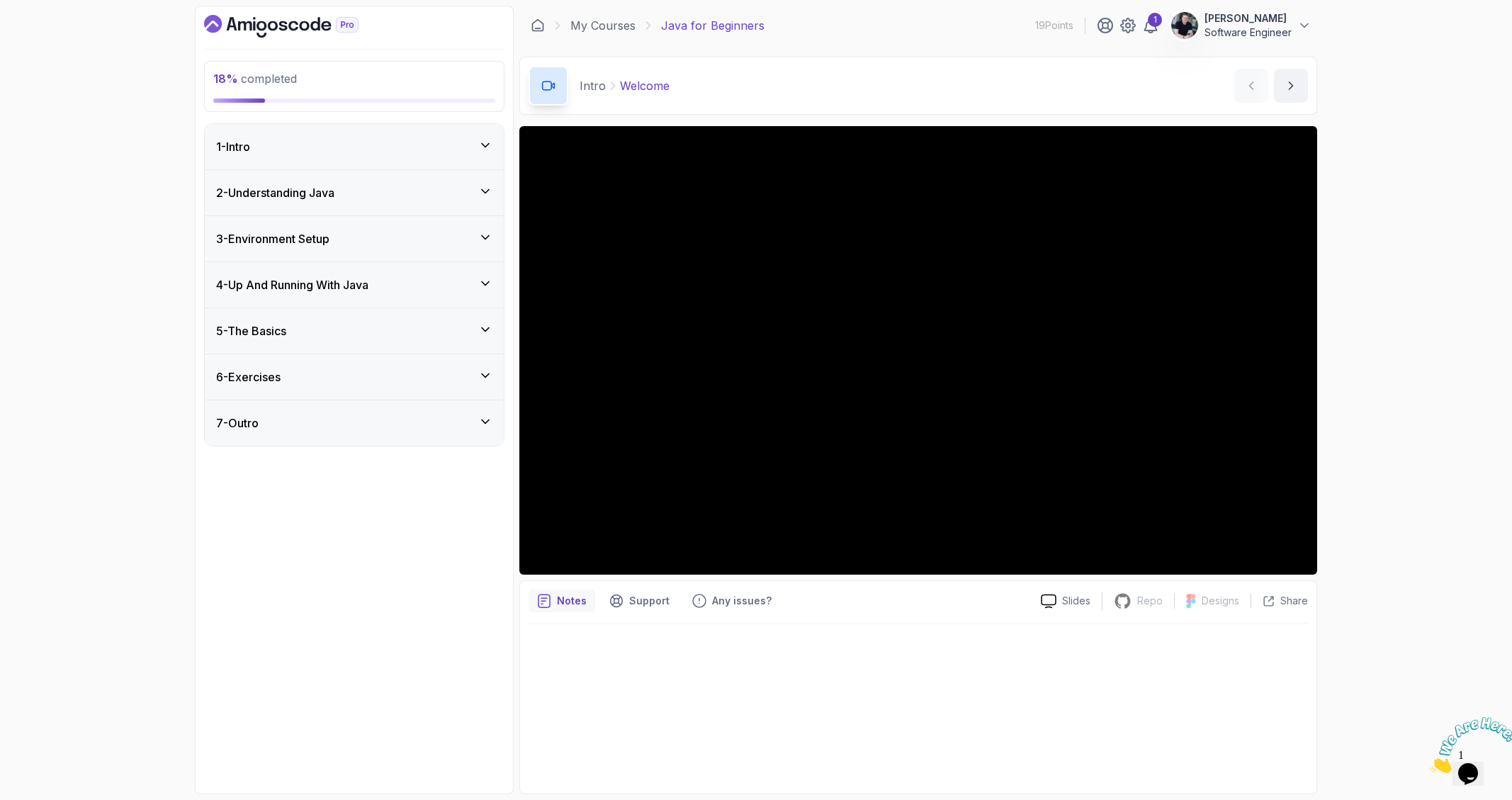
click at [487, 222] on div "3 - Environment Setup" at bounding box center [354, 239] width 299 height 45
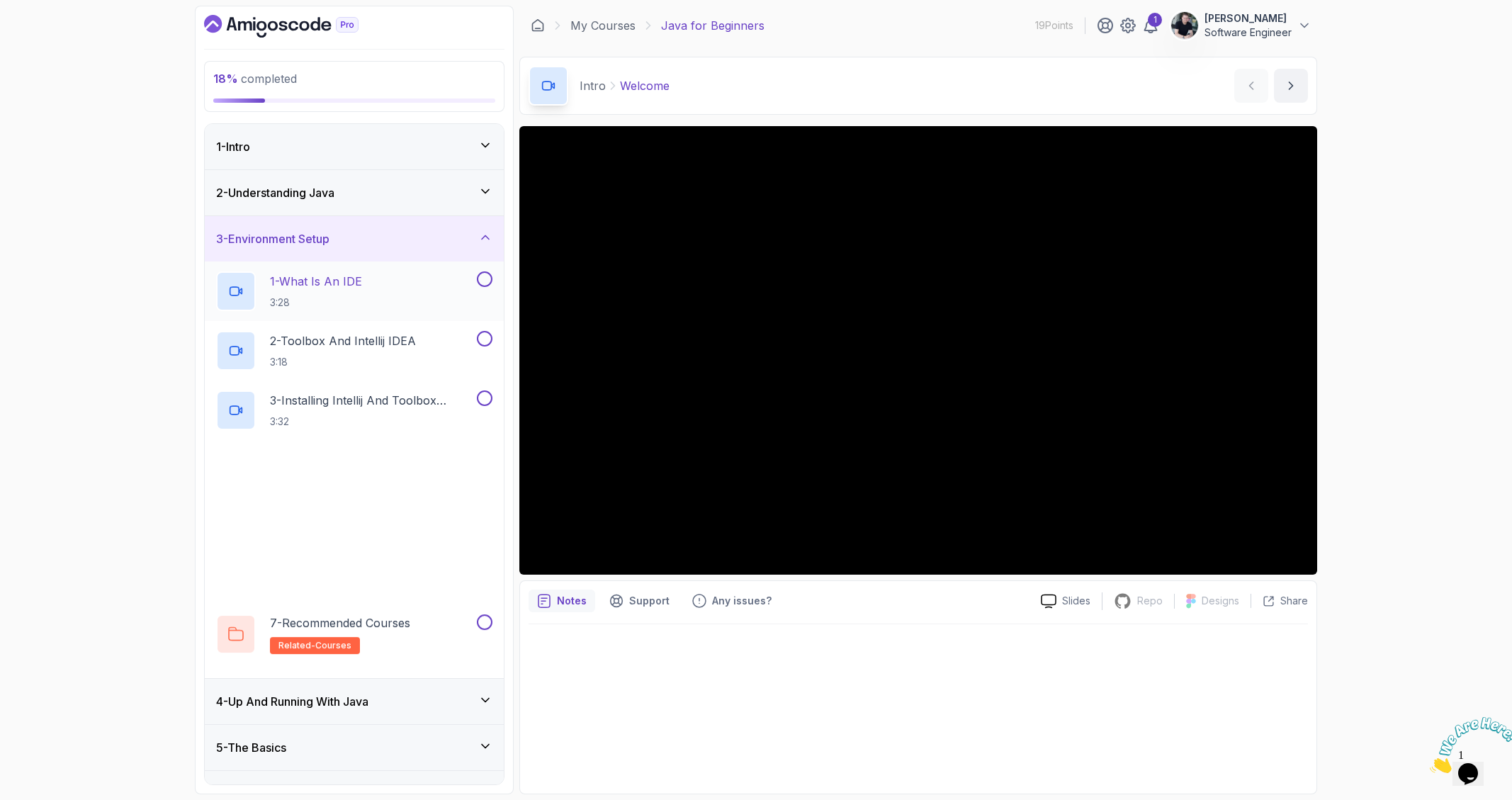
click at [362, 287] on p "1 - What Is An IDE" at bounding box center [315, 281] width 92 height 17
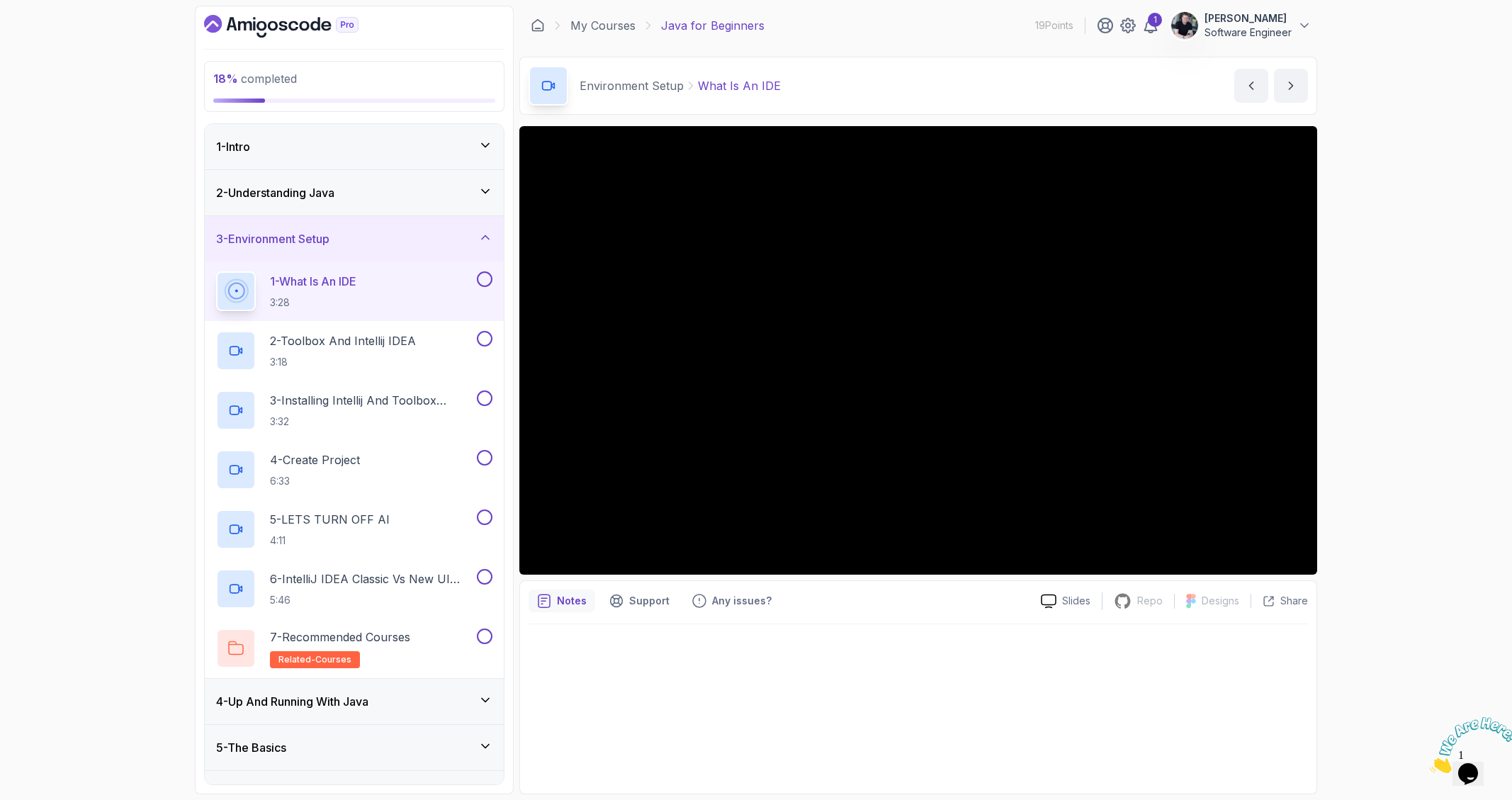
drag, startPoint x: 1365, startPoint y: 553, endPoint x: 1330, endPoint y: 568, distance: 38.1
click at [1365, 553] on div "18 % completed 1 - Intro 2 - Understanding Java 3 - Environment Setup 1 - What …" at bounding box center [756, 400] width 1512 height 800
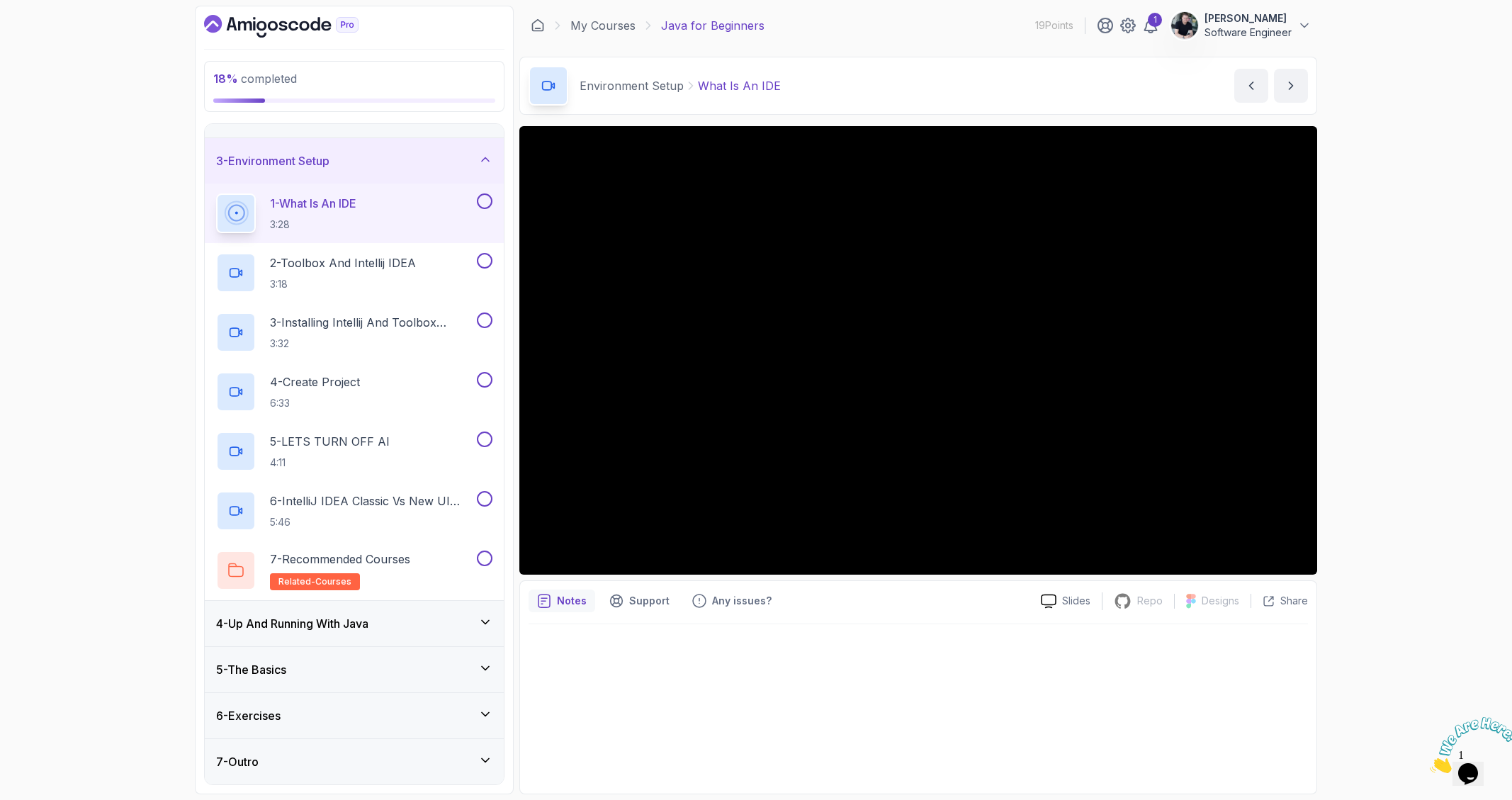
click at [345, 631] on h3 "4 - Up And Running With Java" at bounding box center [292, 624] width 152 height 17
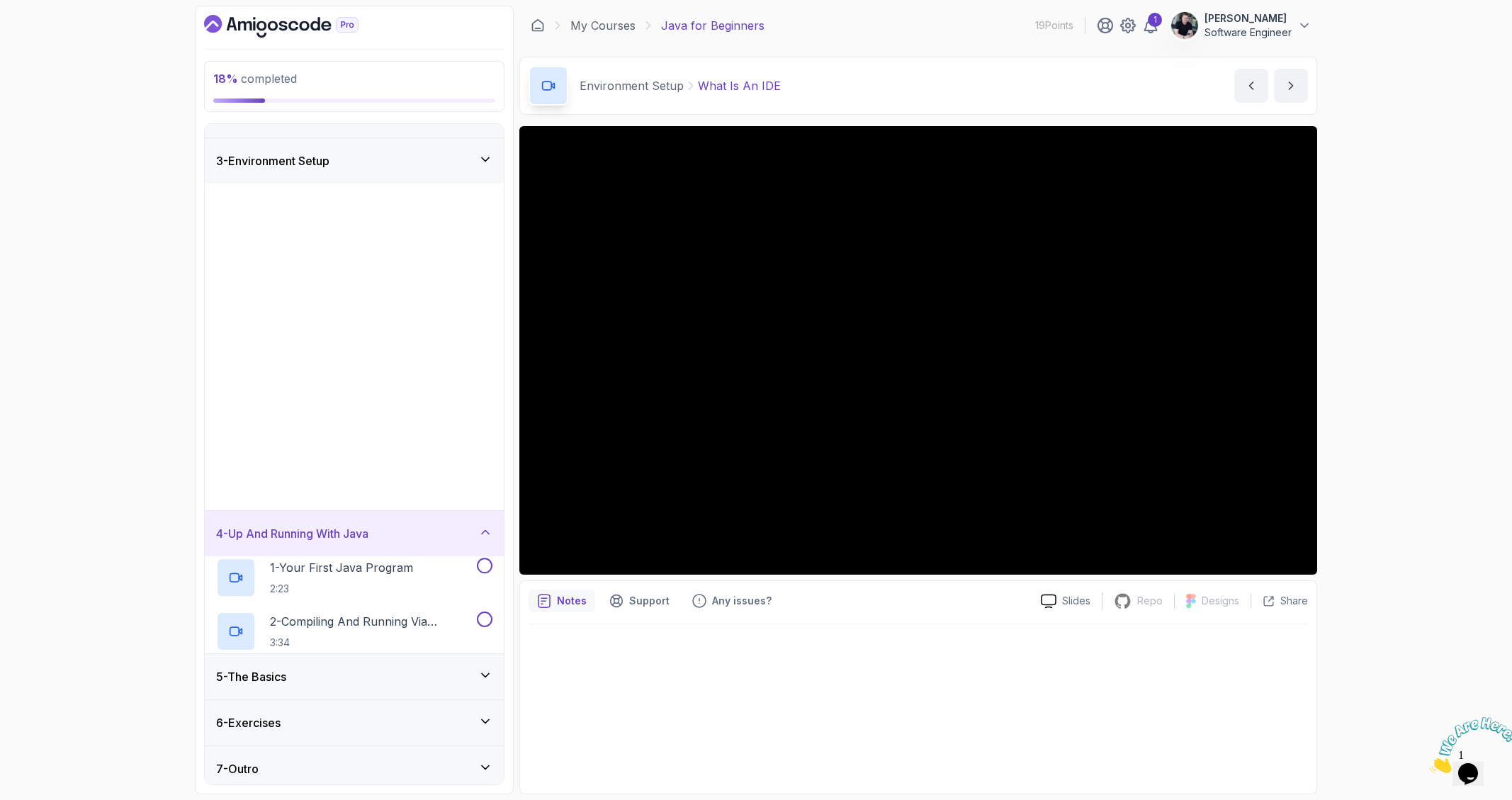
scroll to position [0, 0]
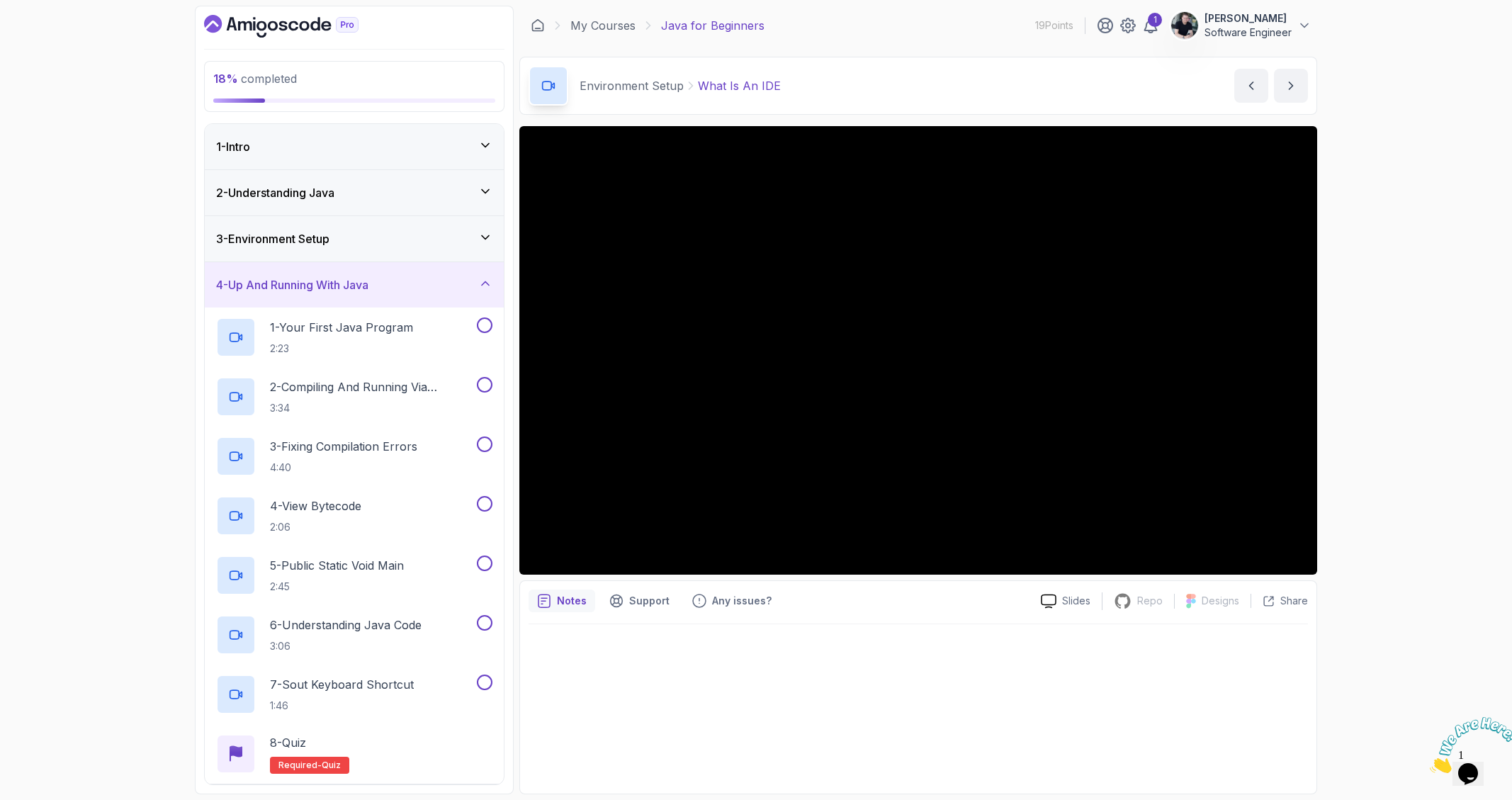
click at [404, 285] on div "4 - Up And Running With Java" at bounding box center [354, 285] width 276 height 17
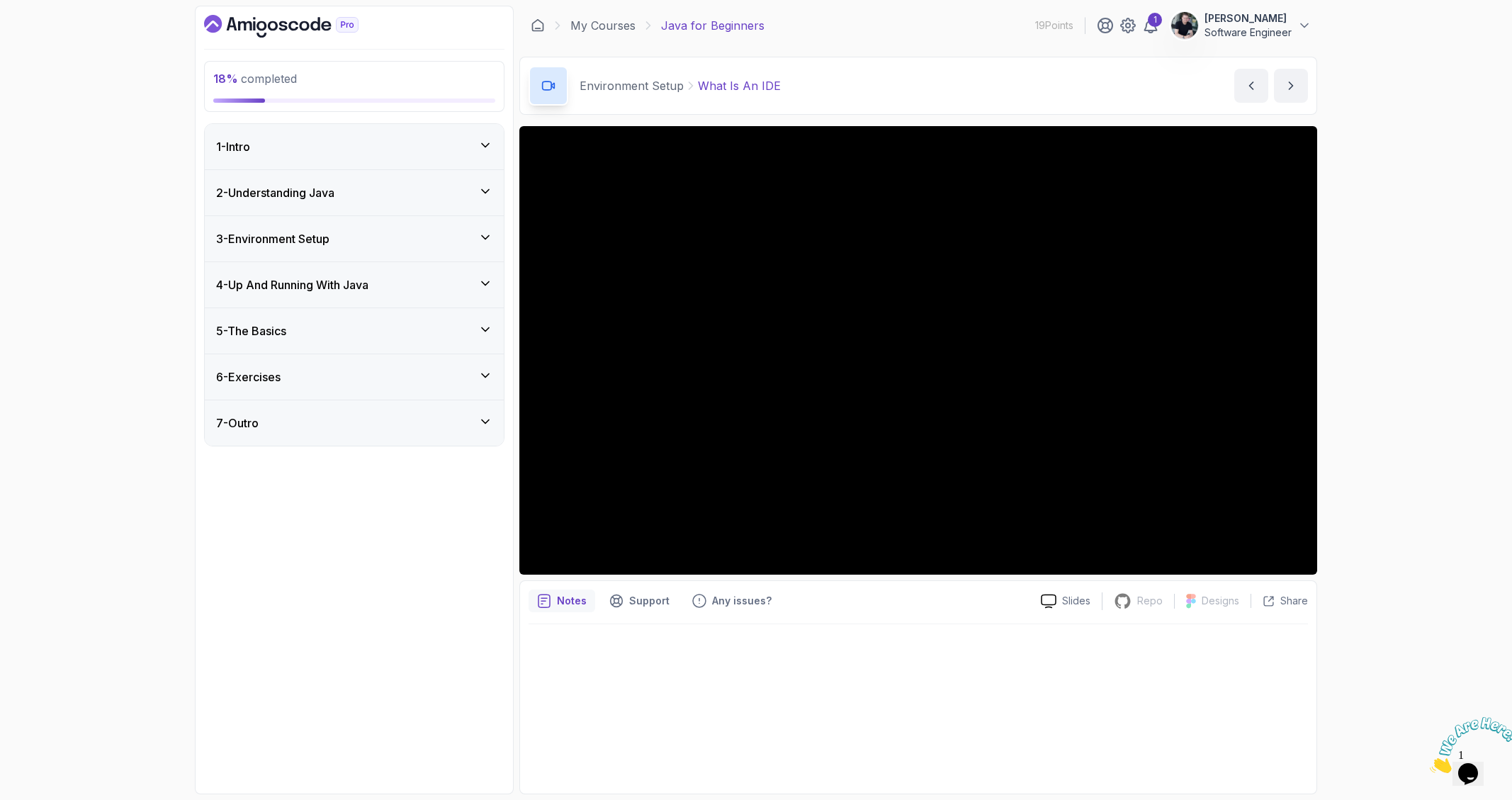
click at [383, 325] on div "5 - The Basics" at bounding box center [354, 331] width 276 height 17
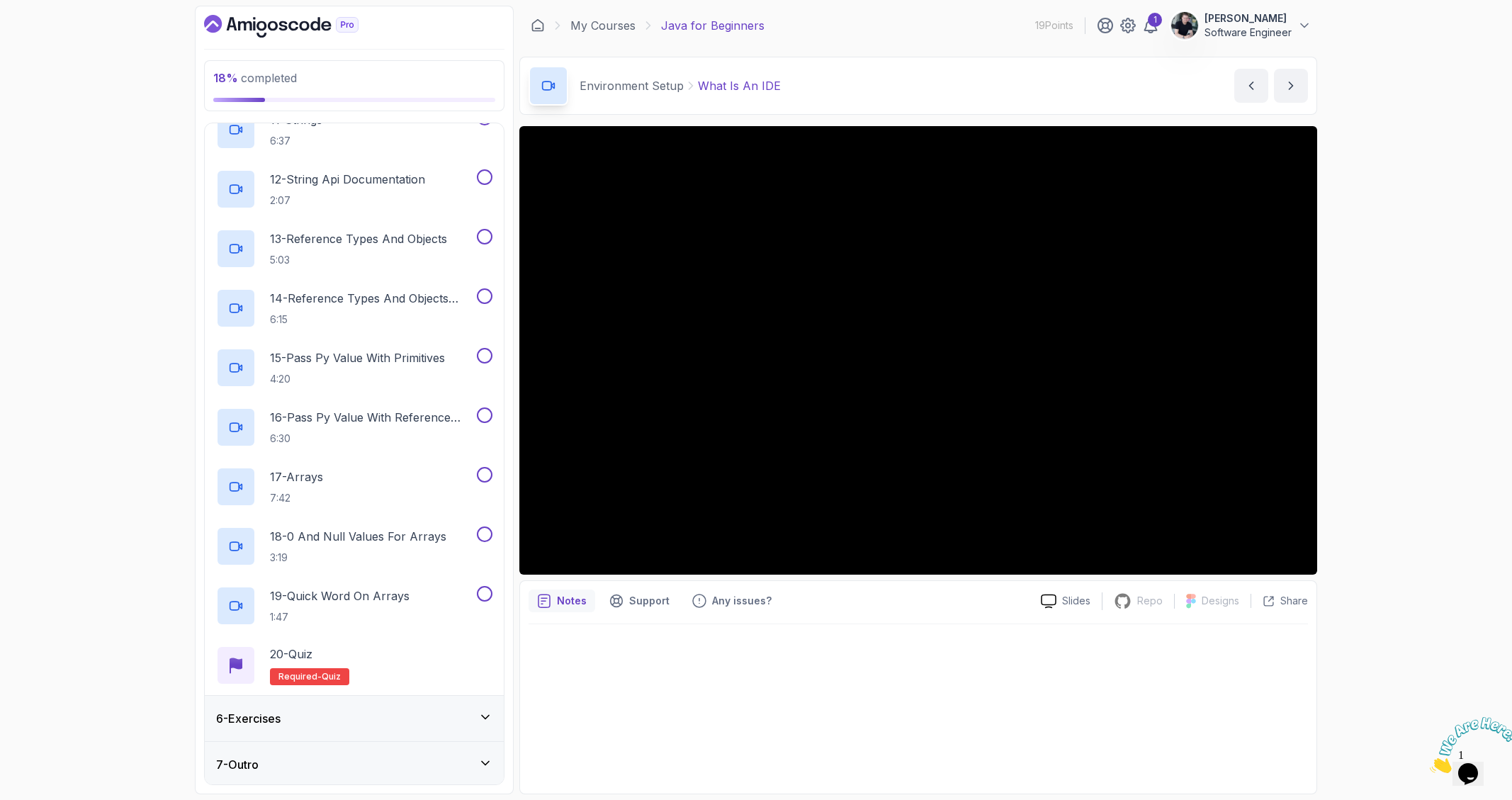
scroll to position [44, 0]
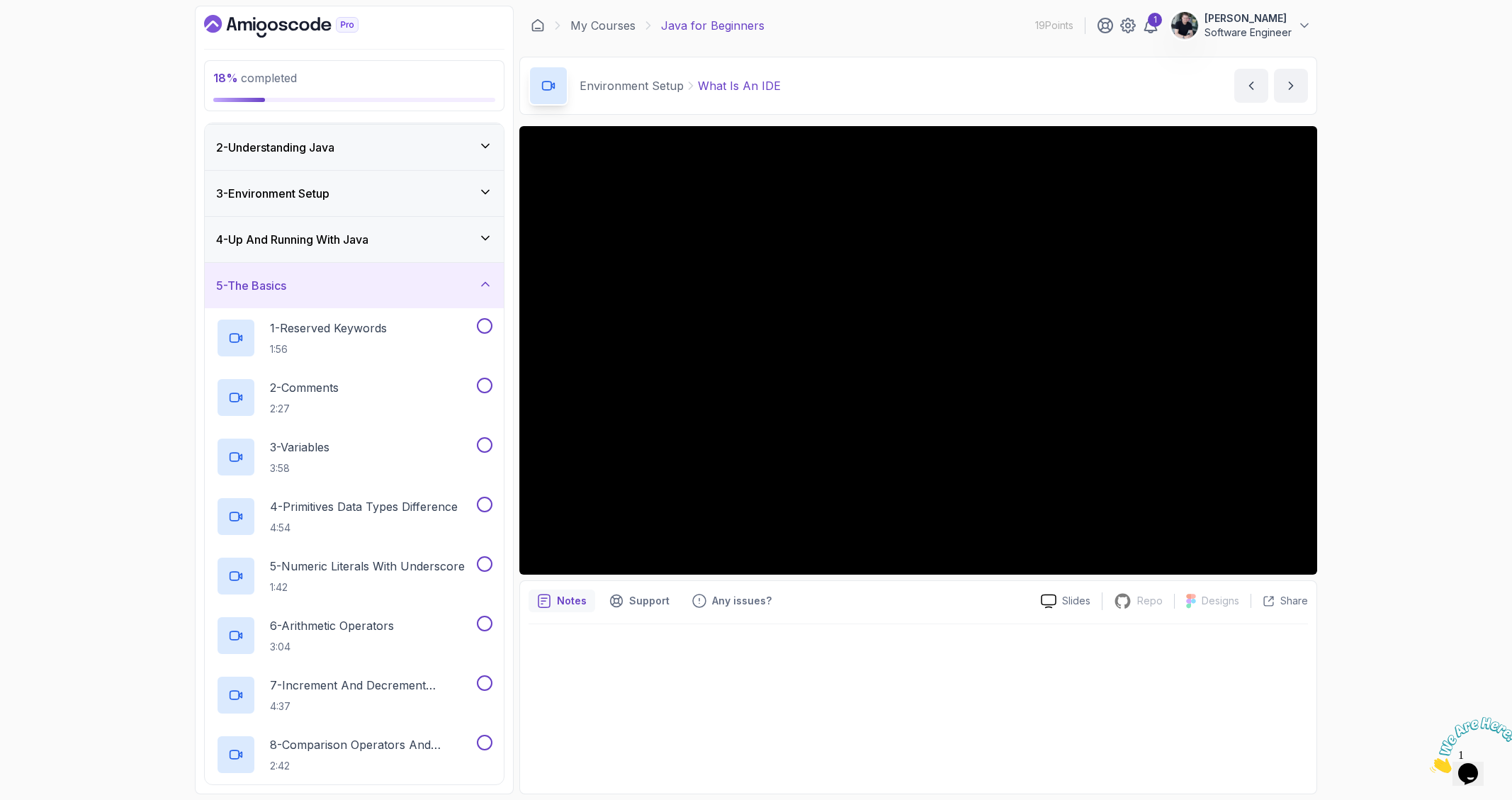
click at [390, 292] on div "5 - The Basics" at bounding box center [354, 286] width 276 height 17
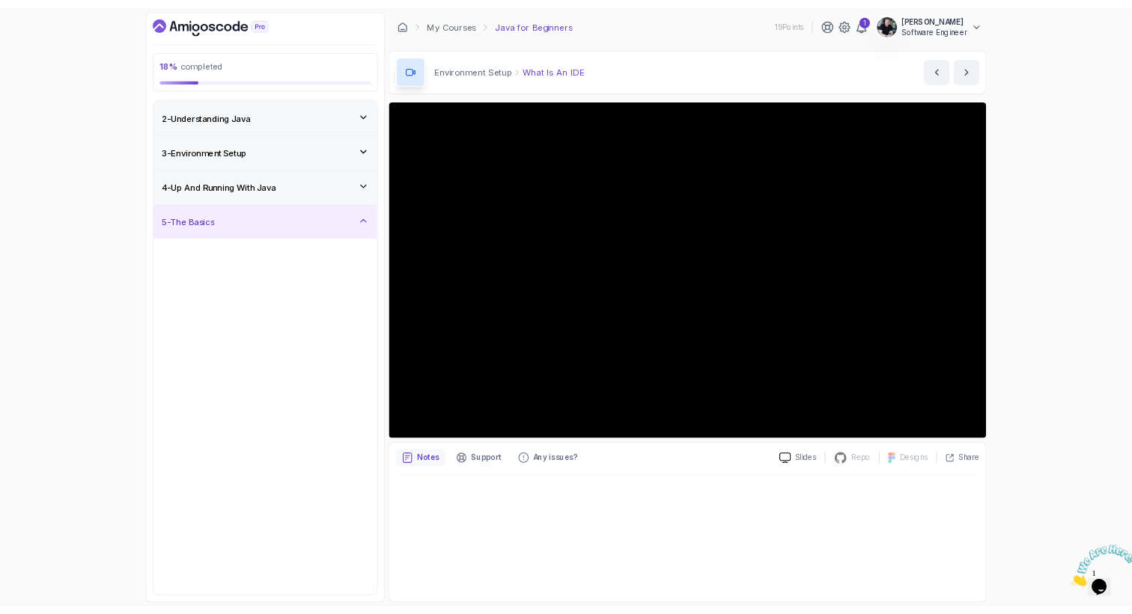
scroll to position [0, 0]
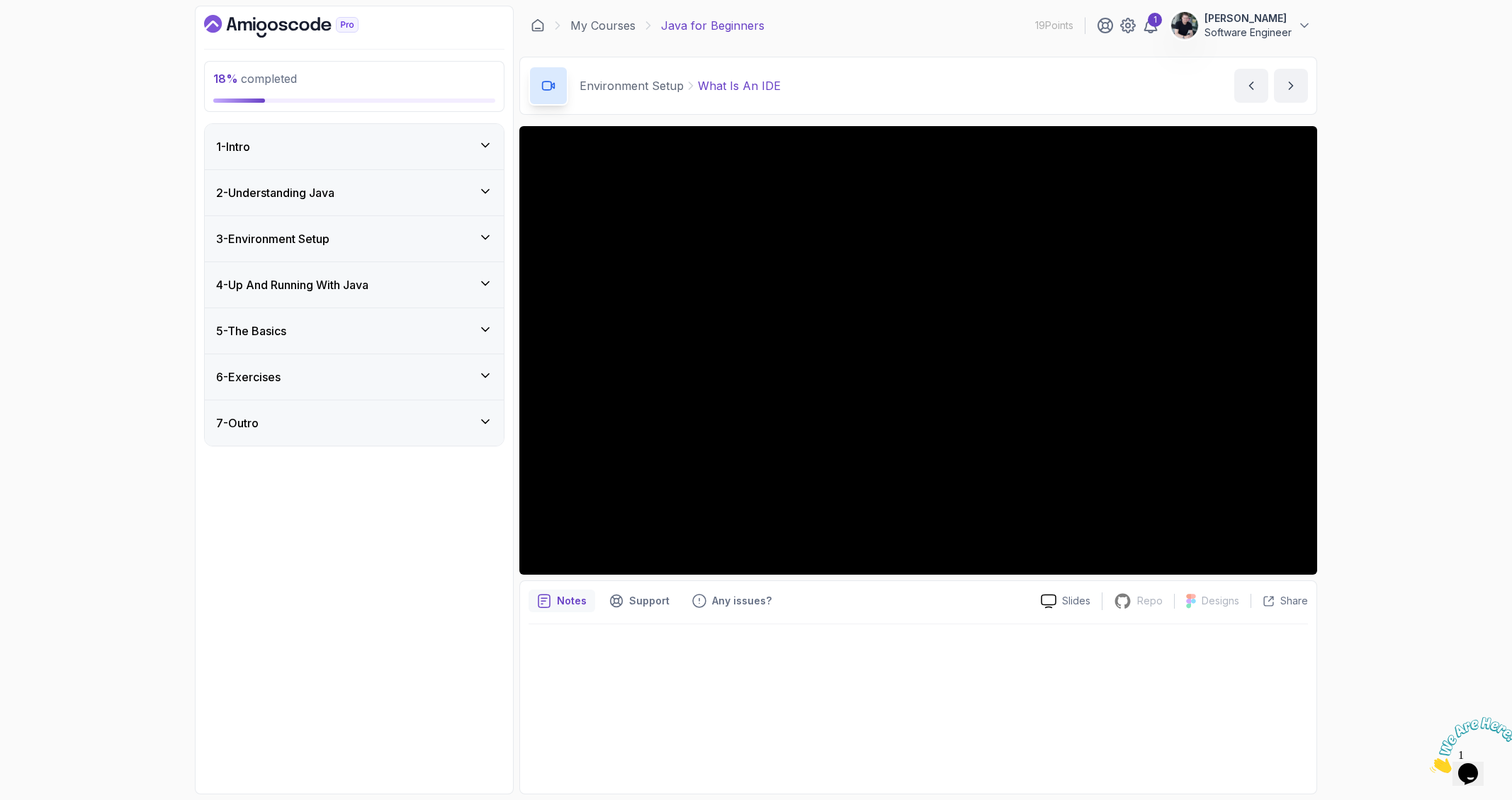
click at [367, 418] on div "7 - Outro" at bounding box center [354, 423] width 276 height 17
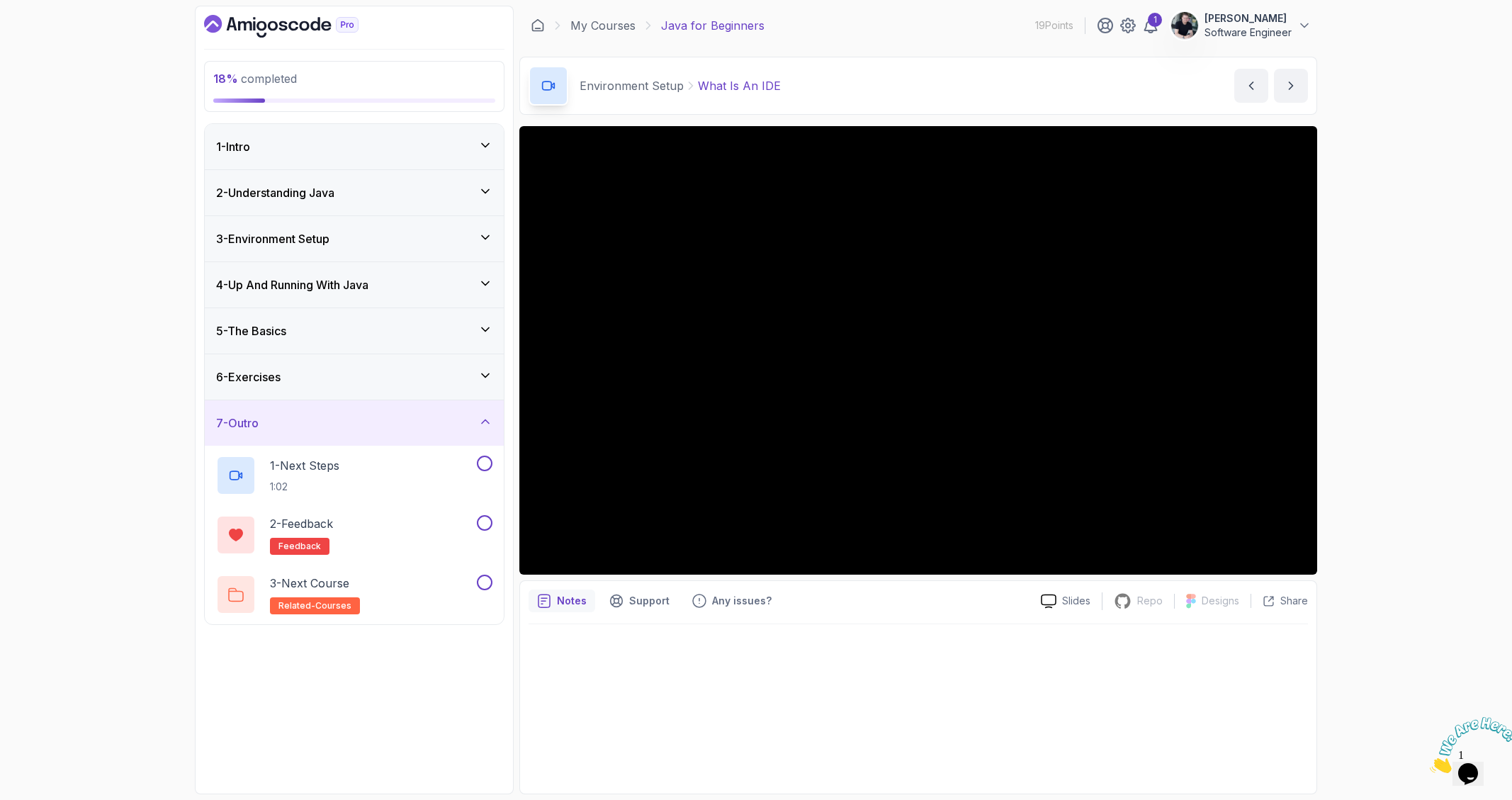
click at [376, 383] on div "6 - Exercises" at bounding box center [354, 377] width 276 height 17
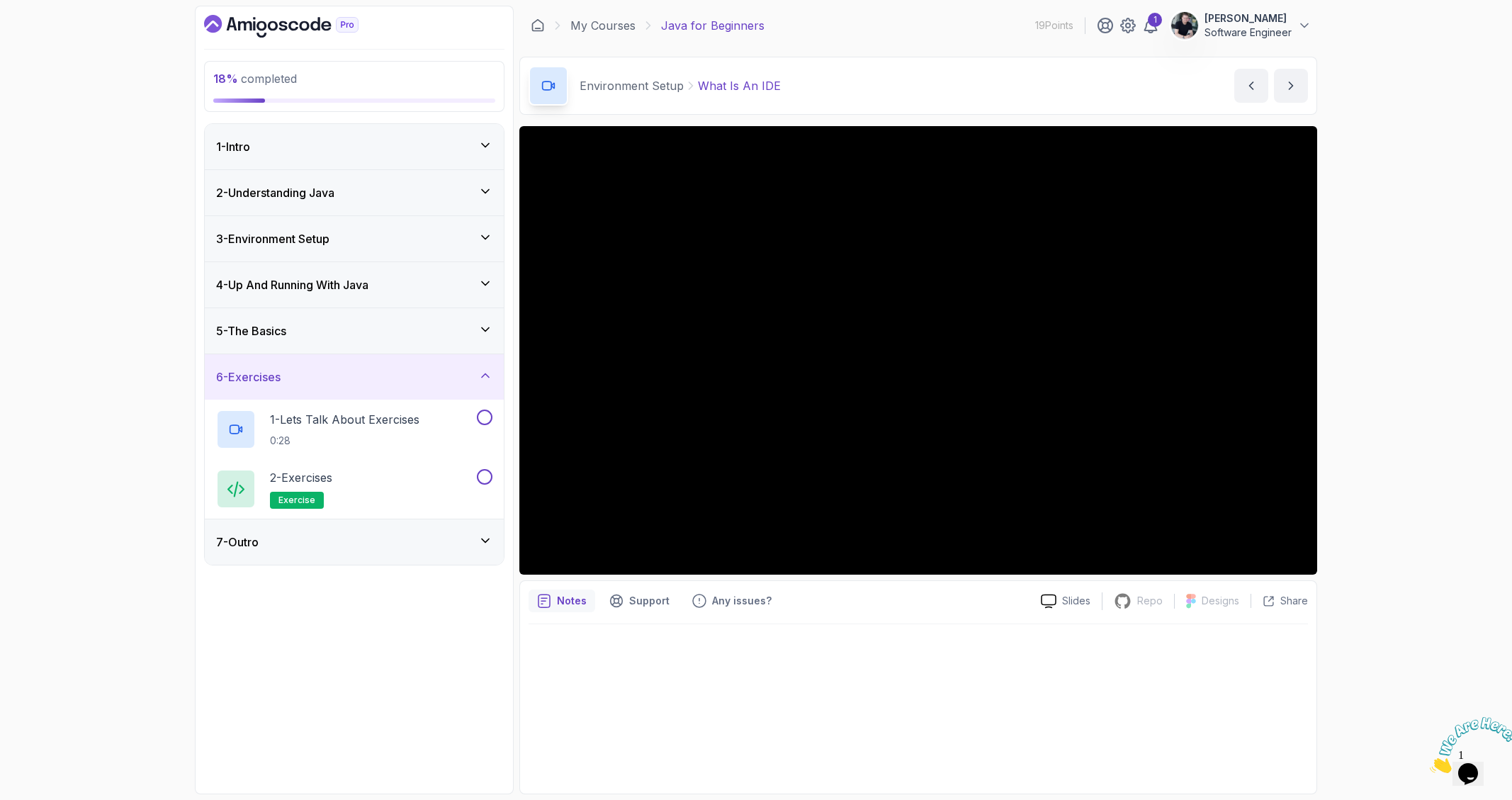
click at [376, 383] on div "6 - Exercises" at bounding box center [354, 377] width 276 height 17
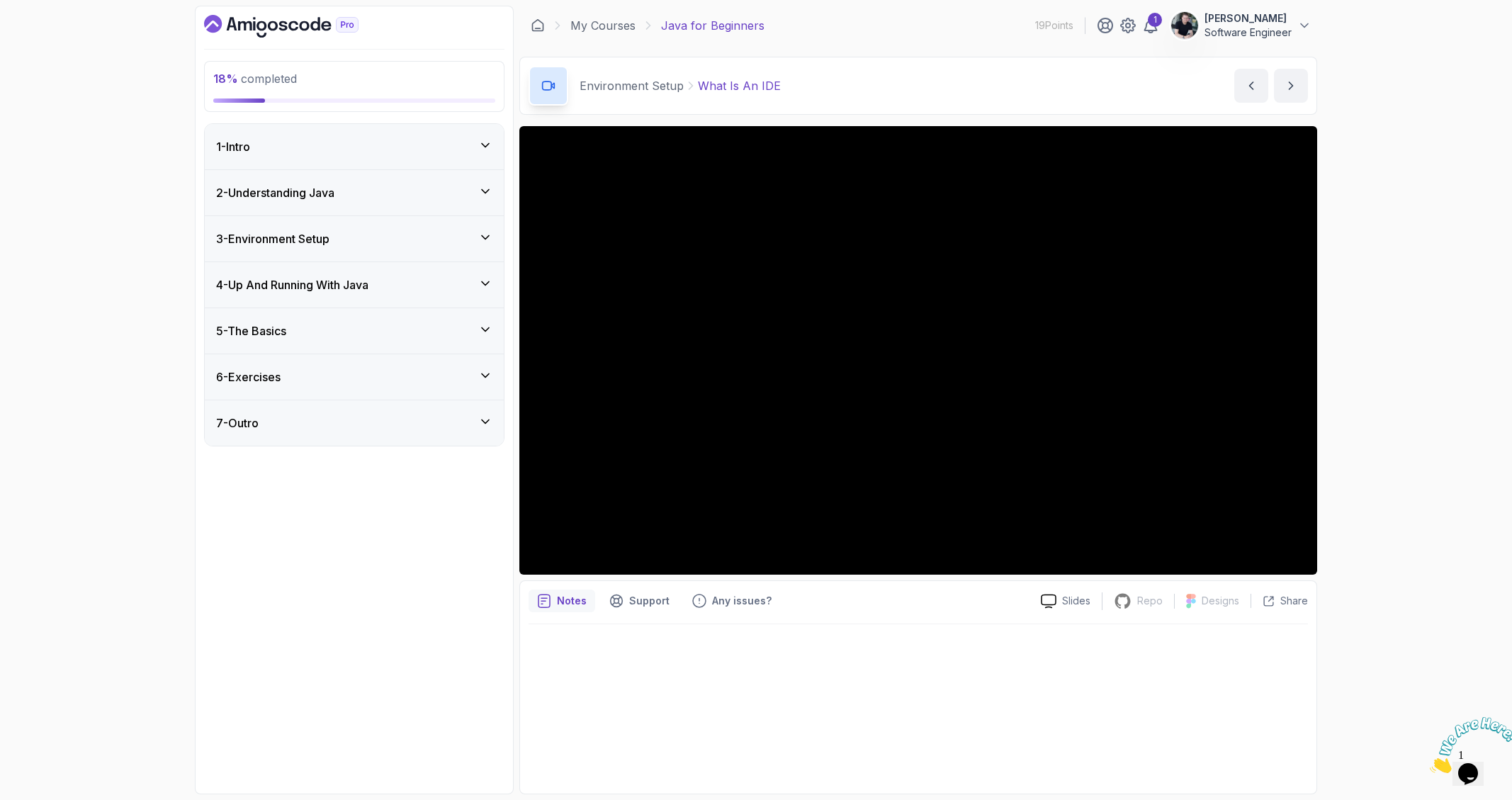
click at [397, 276] on div "4 - Up And Running With Java" at bounding box center [354, 285] width 276 height 17
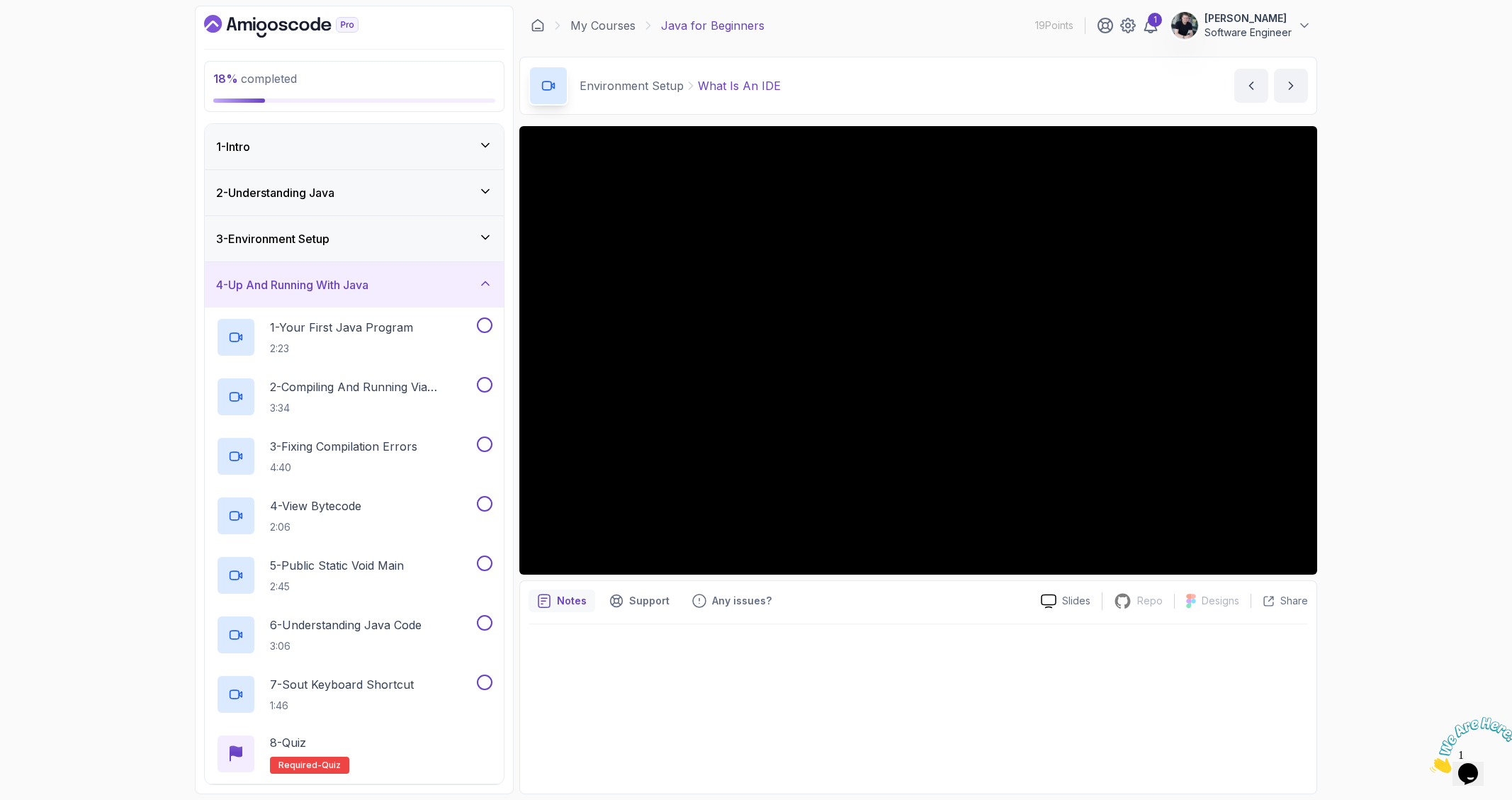
click at [393, 281] on div "4 - Up And Running With Java" at bounding box center [354, 285] width 276 height 17
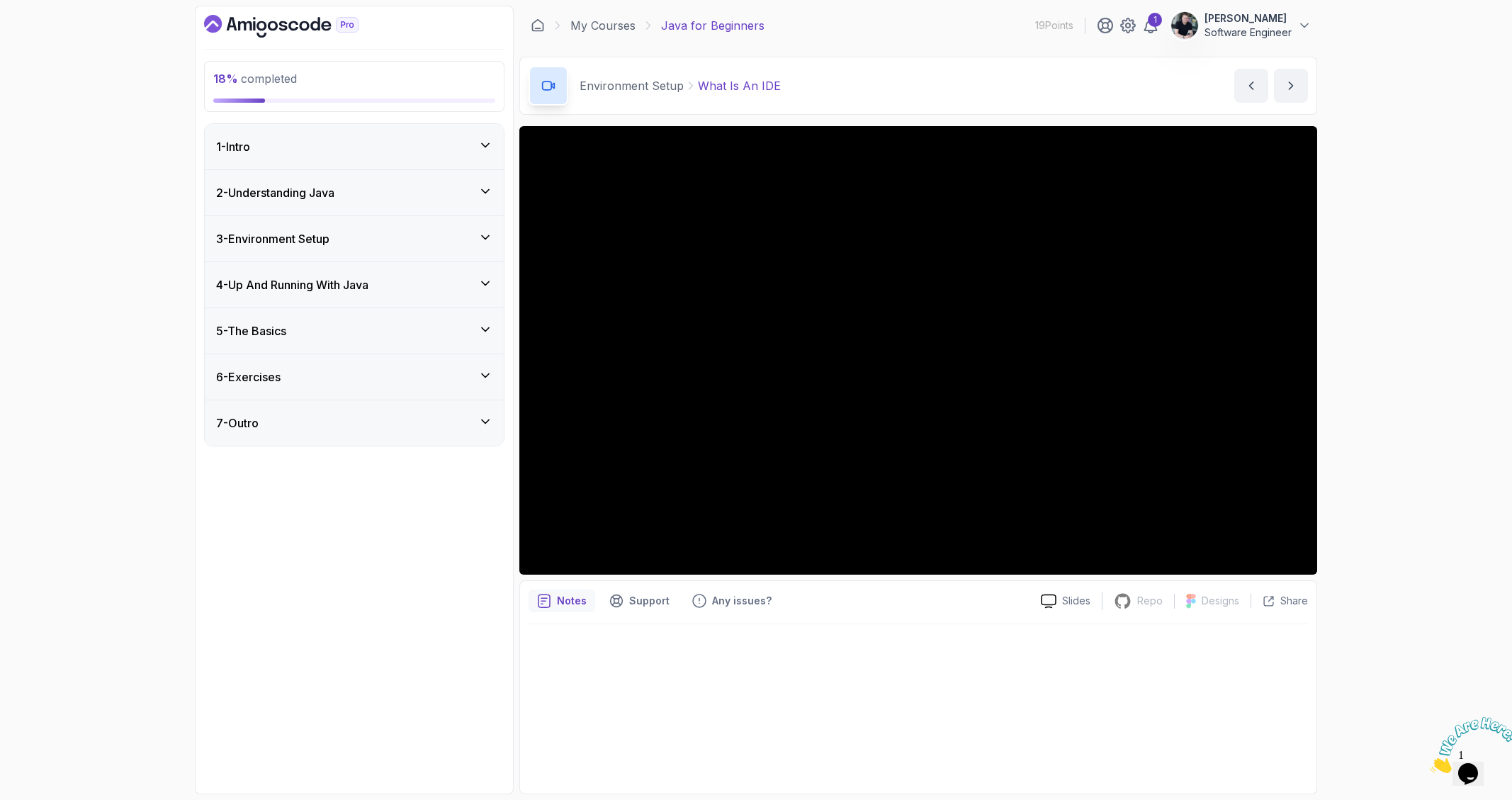
click at [370, 244] on div "3 - Environment Setup" at bounding box center [354, 239] width 276 height 17
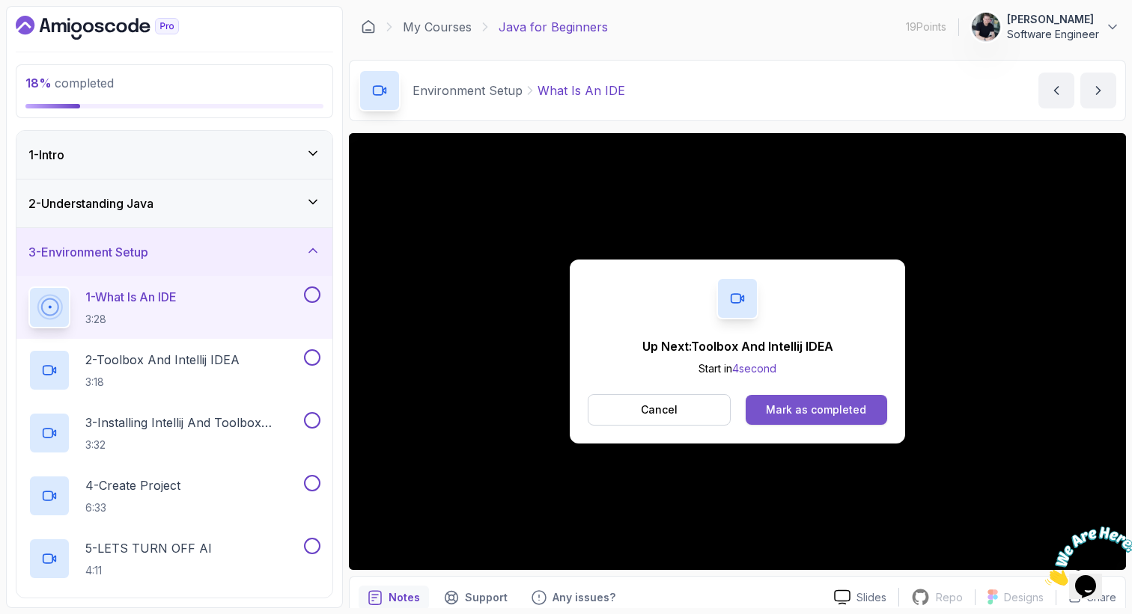
click at [808, 407] on div "Mark as completed" at bounding box center [816, 410] width 100 height 15
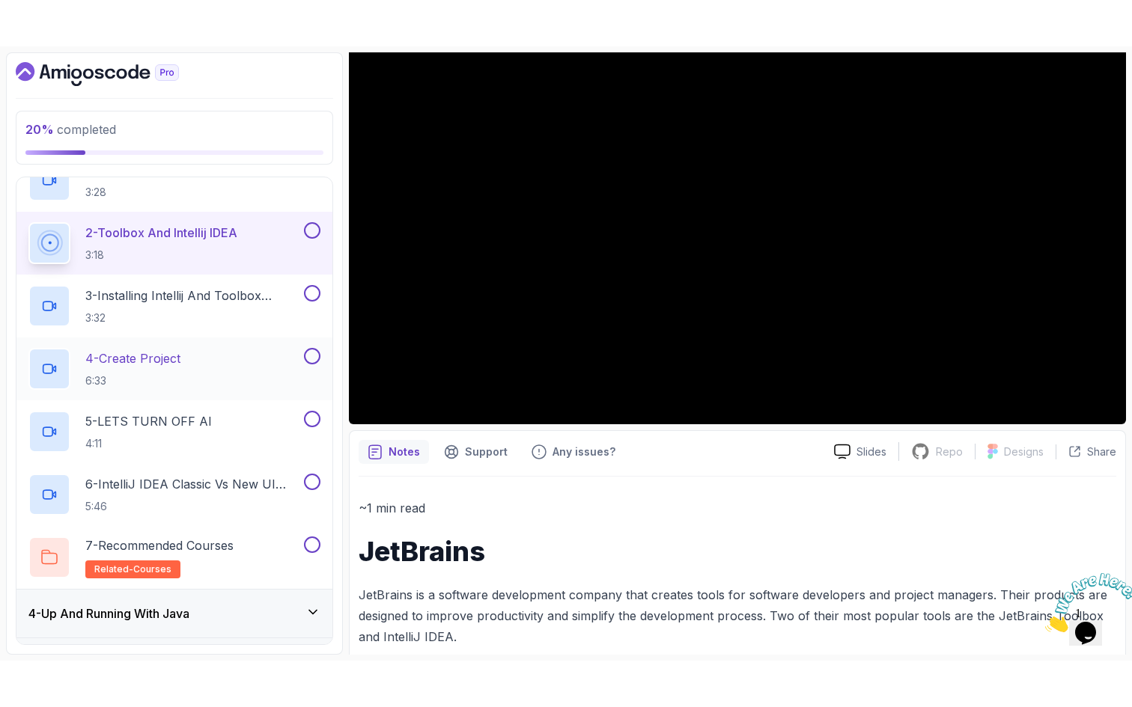
scroll to position [175, 0]
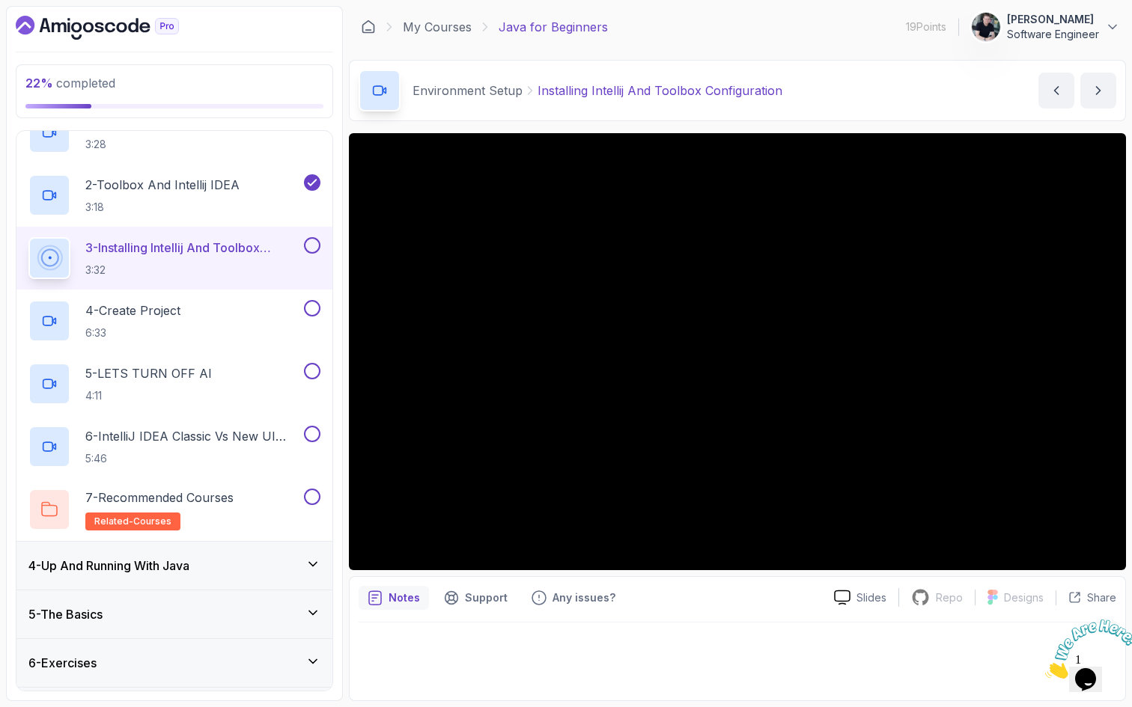
click at [733, 620] on div "Notes Support Any issues? Slides Repo Repository not available Designs Design n…" at bounding box center [737, 638] width 777 height 125
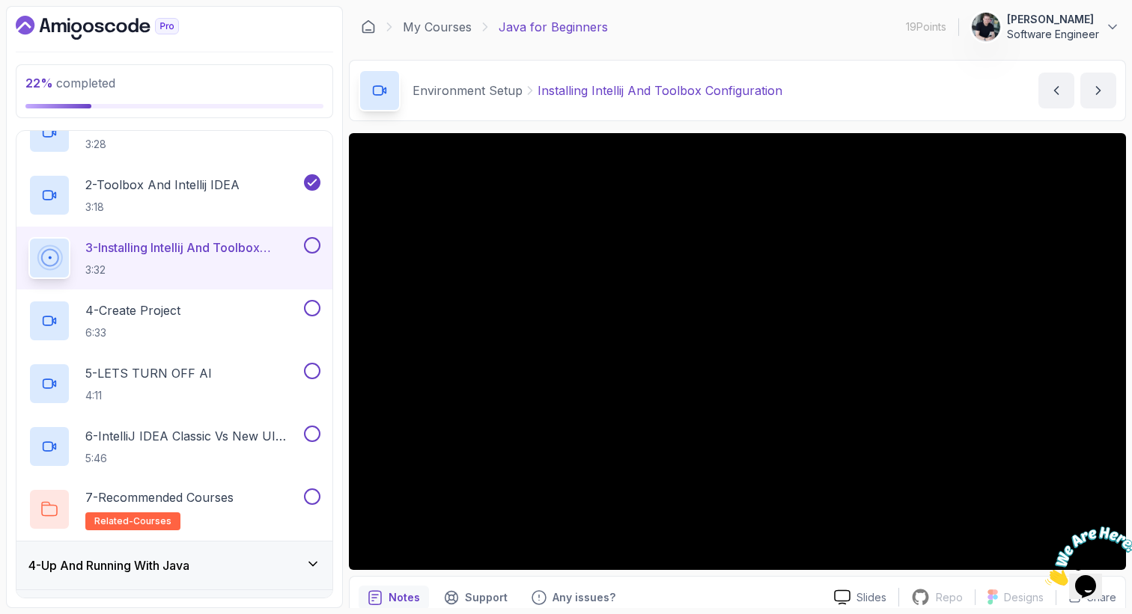
click at [1045, 576] on icon "Close" at bounding box center [1045, 582] width 0 height 13
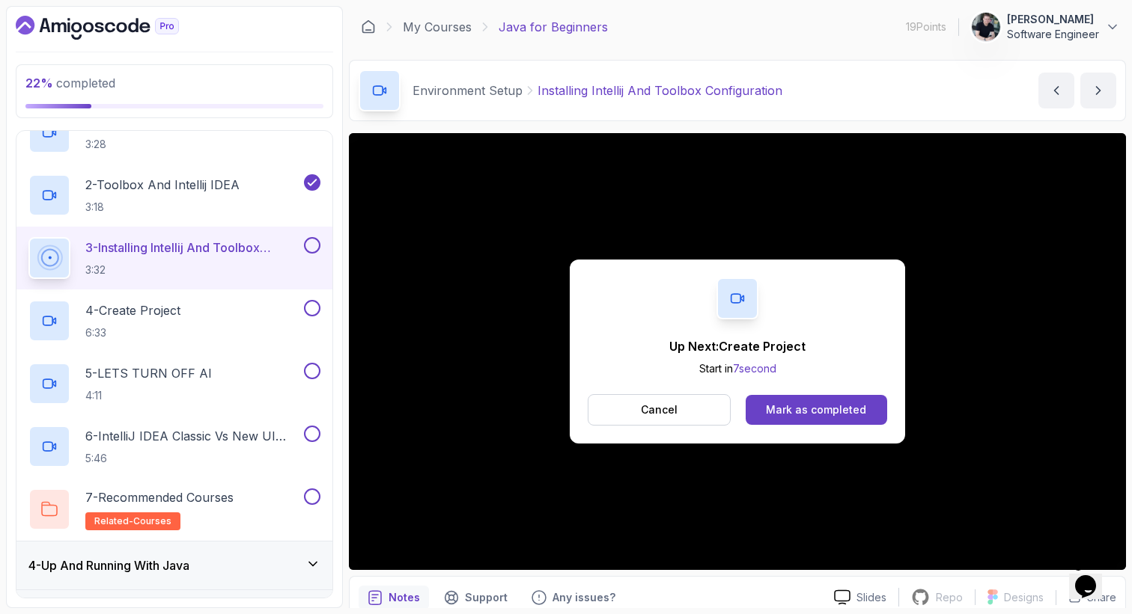
click at [790, 394] on div "Cancel Mark as completed" at bounding box center [737, 409] width 299 height 31
click at [787, 406] on div "Mark as completed" at bounding box center [816, 410] width 100 height 15
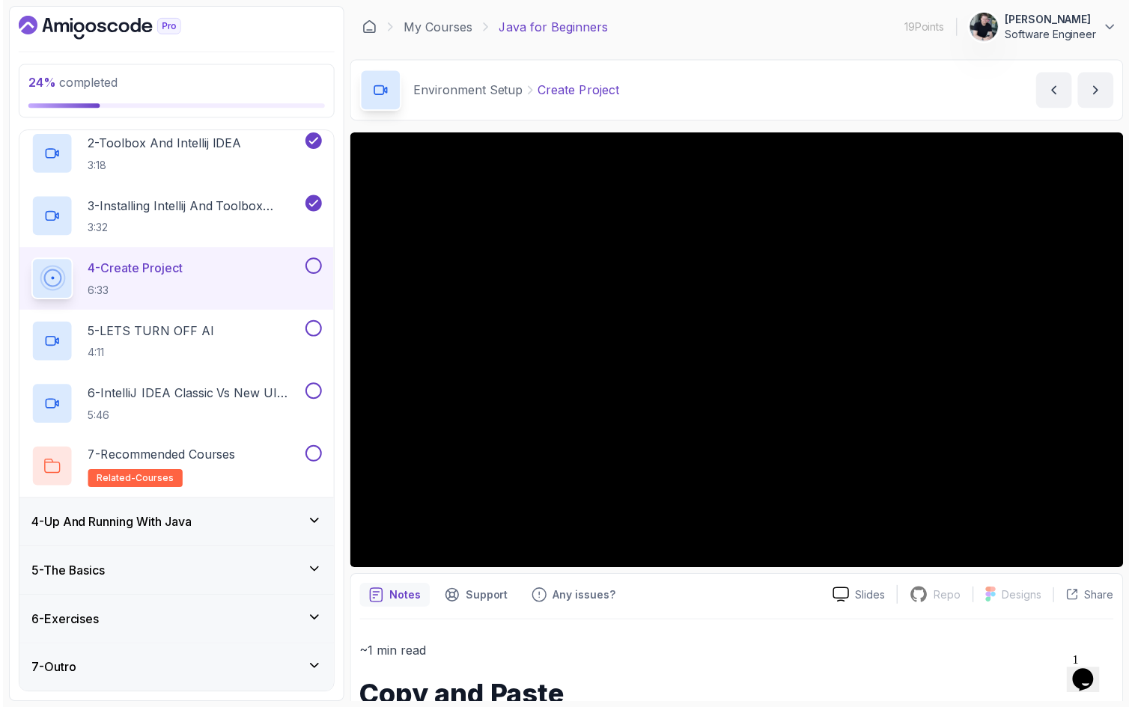
scroll to position [216, 0]
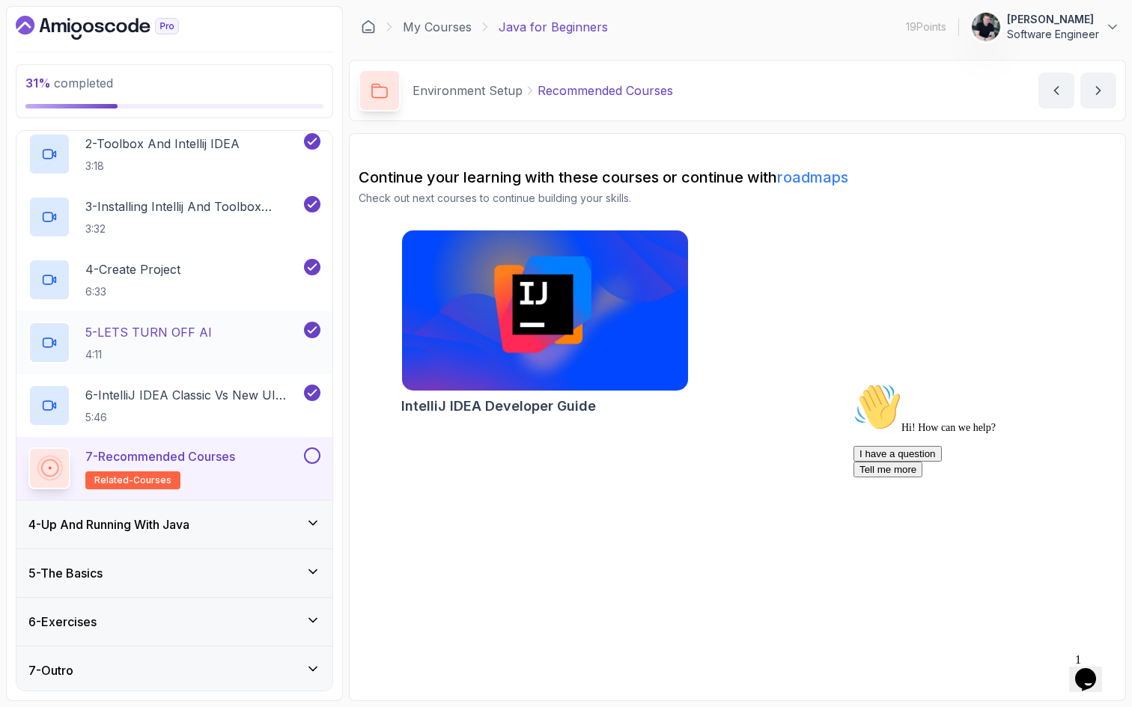
click at [152, 328] on p "5 - LETS TURN OFF AI" at bounding box center [148, 332] width 126 height 18
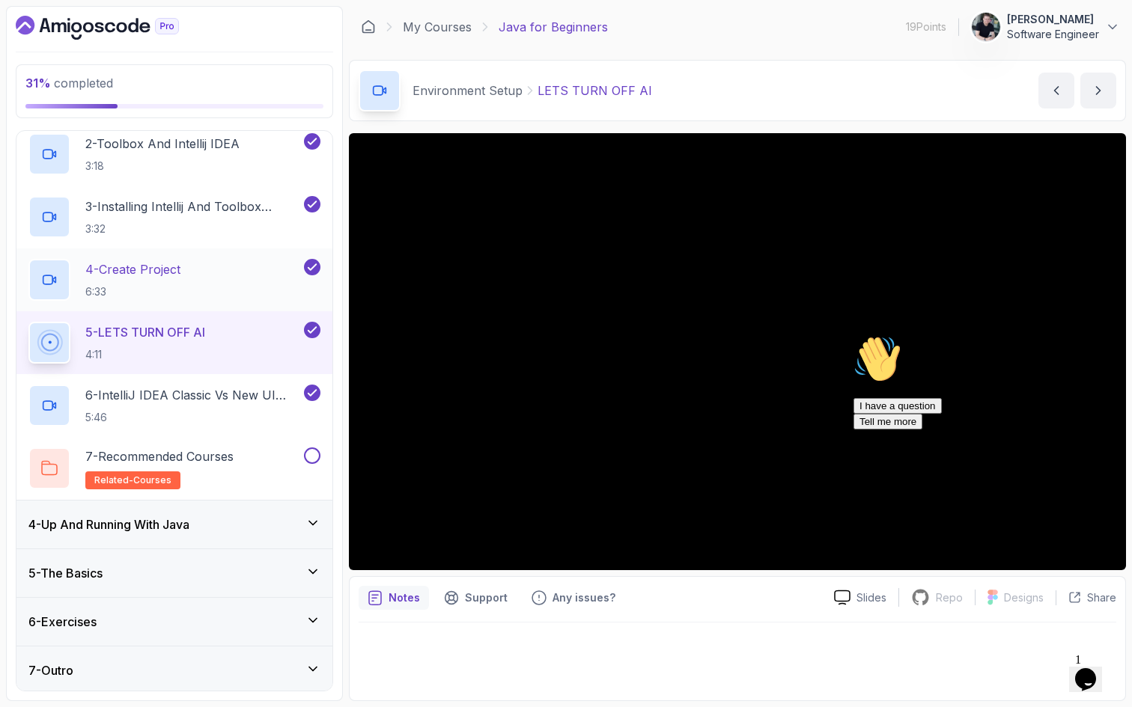
click at [212, 277] on div "4 - Create Project 6:33" at bounding box center [164, 280] width 272 height 42
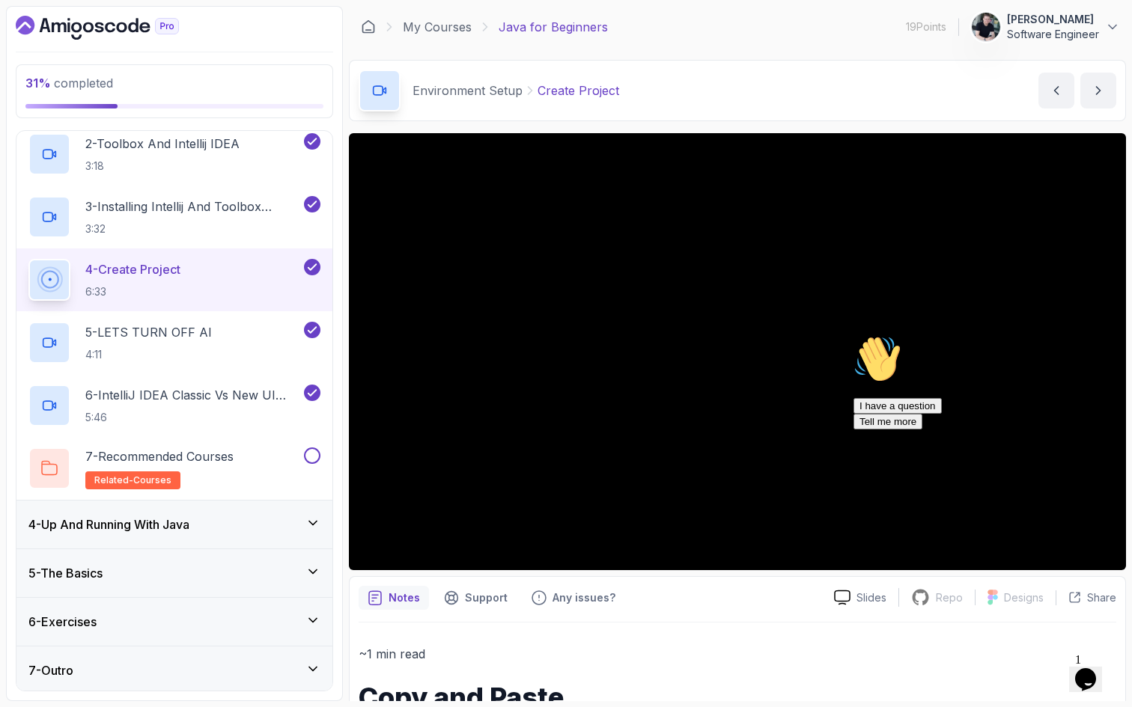
click at [853, 335] on icon "Chat attention grabber" at bounding box center [853, 335] width 0 height 0
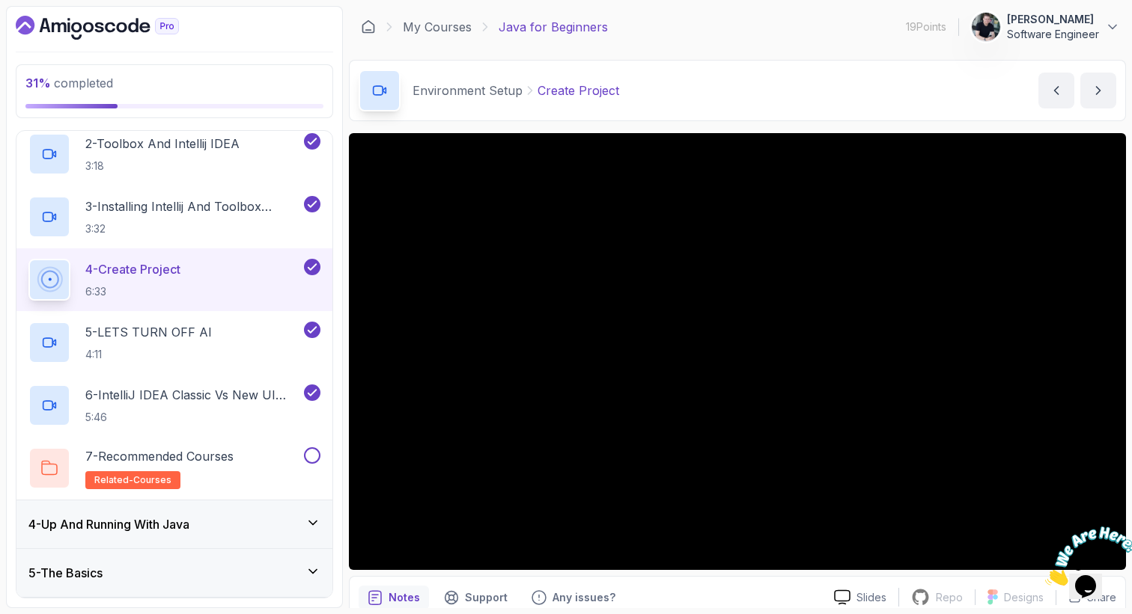
scroll to position [128, 0]
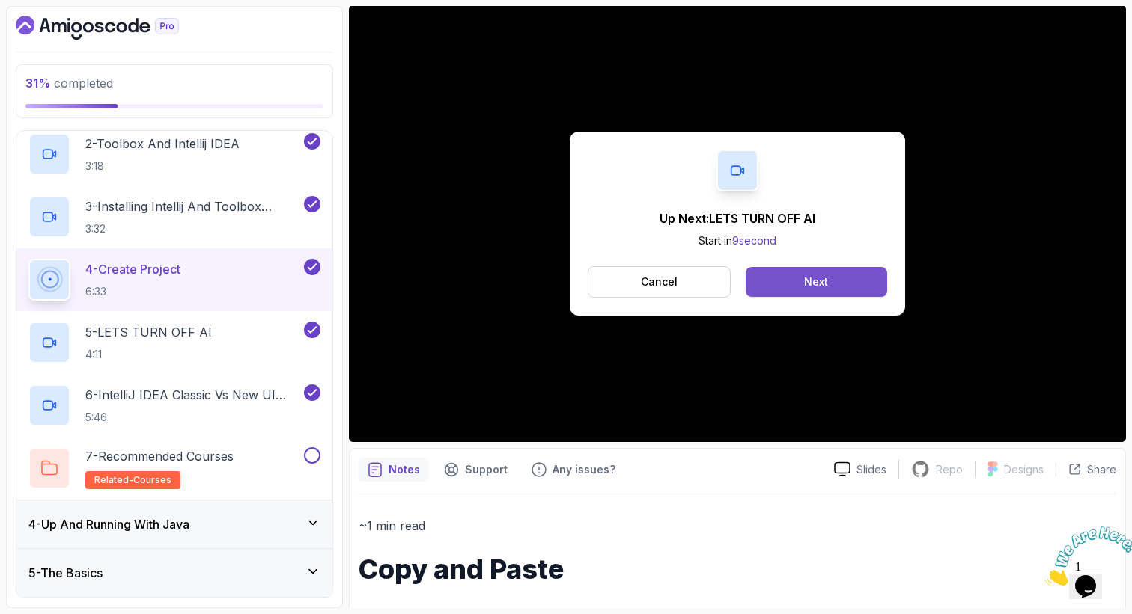
click at [801, 283] on button "Next" at bounding box center [815, 282] width 141 height 30
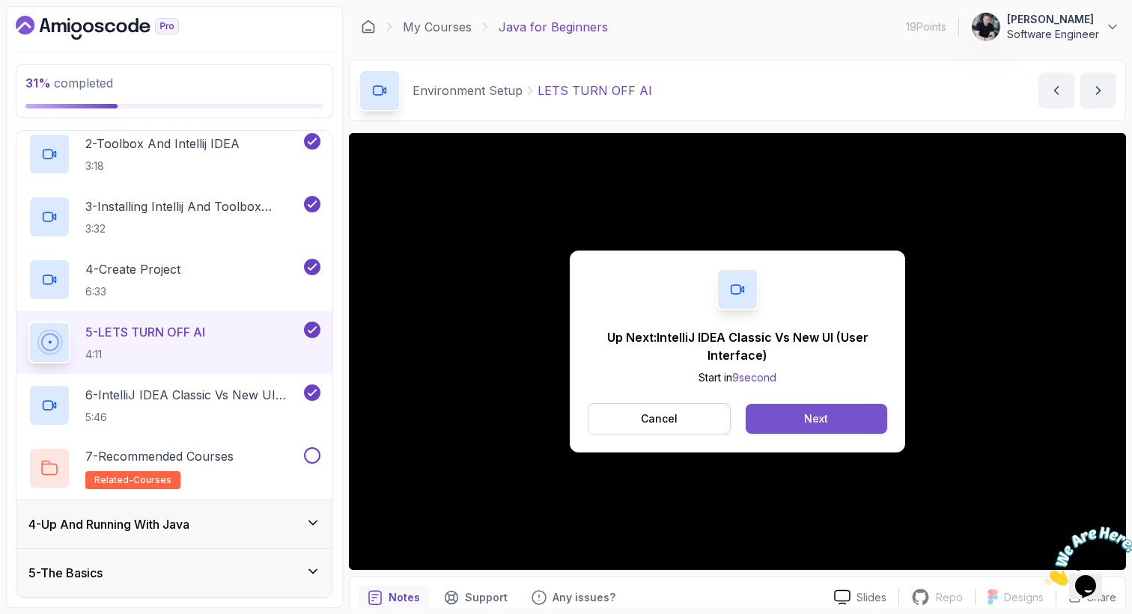
click at [781, 420] on button "Next" at bounding box center [815, 419] width 141 height 30
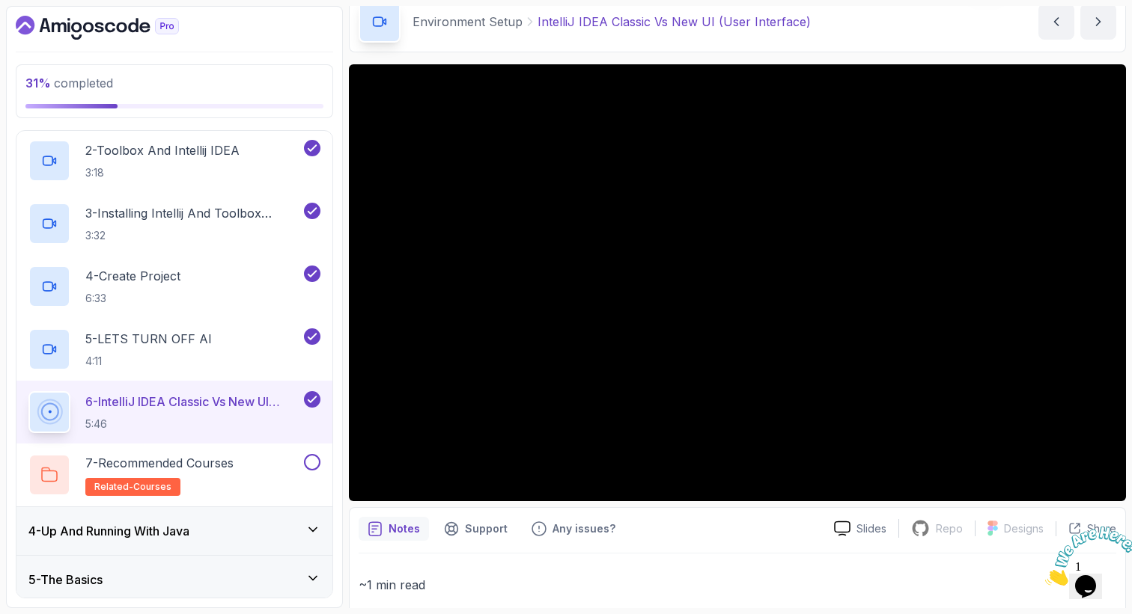
scroll to position [211, 0]
click at [281, 529] on div "4 - Up And Running With Java" at bounding box center [174, 530] width 292 height 18
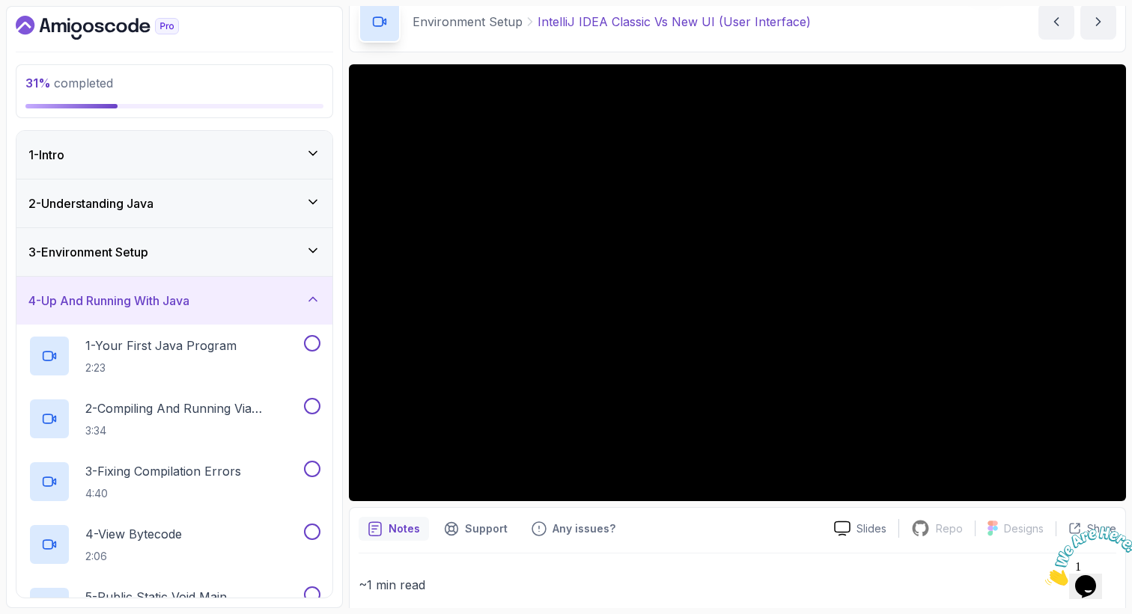
scroll to position [0, 0]
click at [206, 259] on div "3 - Environment Setup" at bounding box center [174, 252] width 292 height 18
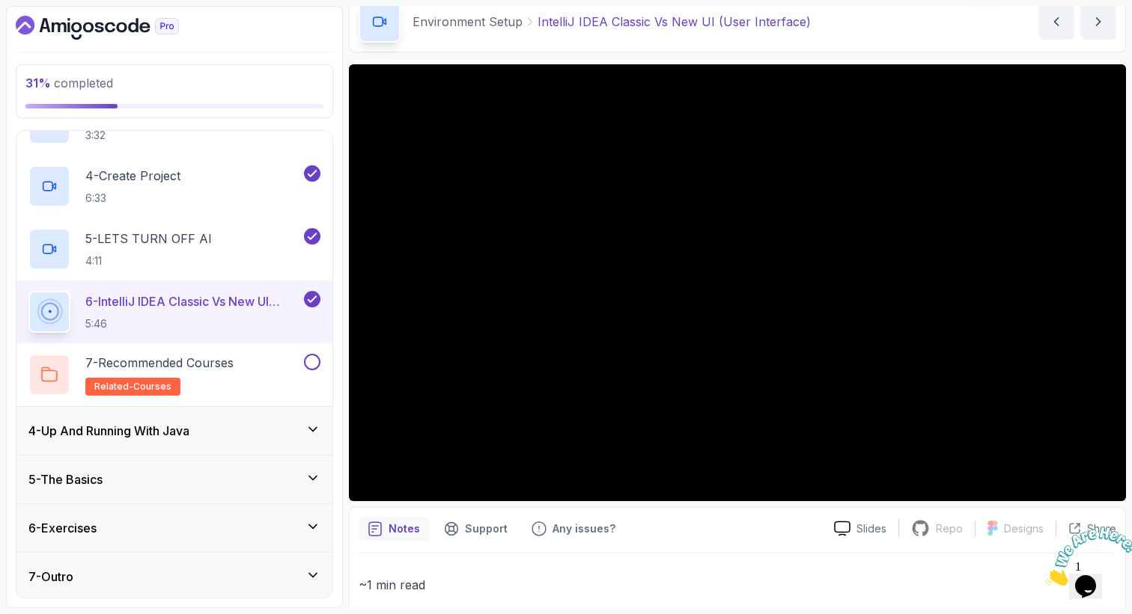
scroll to position [312, 0]
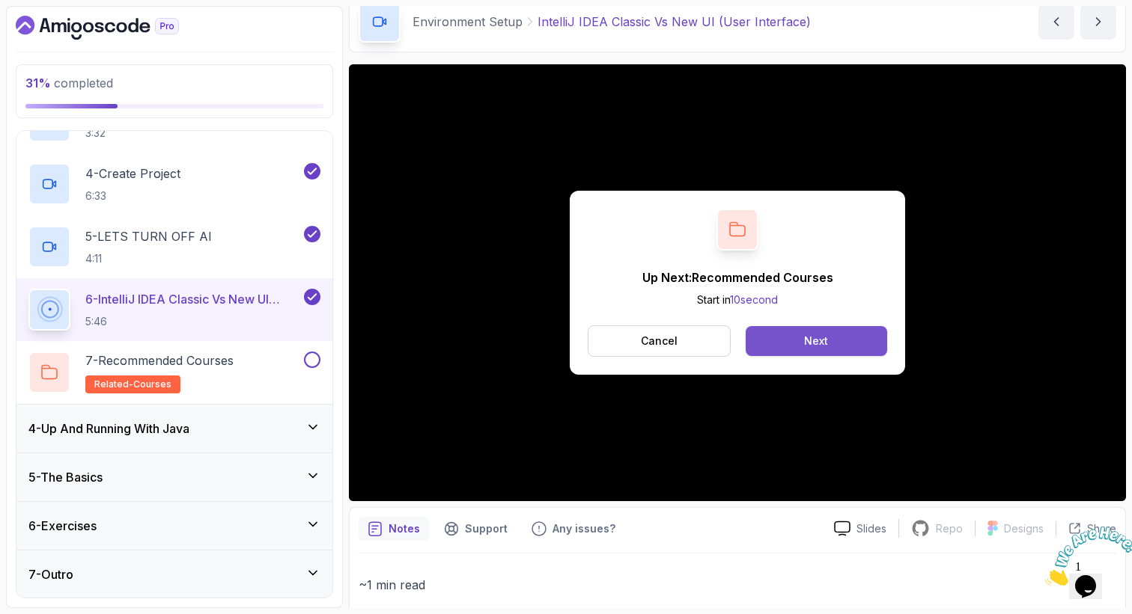
click at [814, 344] on div "Next" at bounding box center [816, 341] width 24 height 15
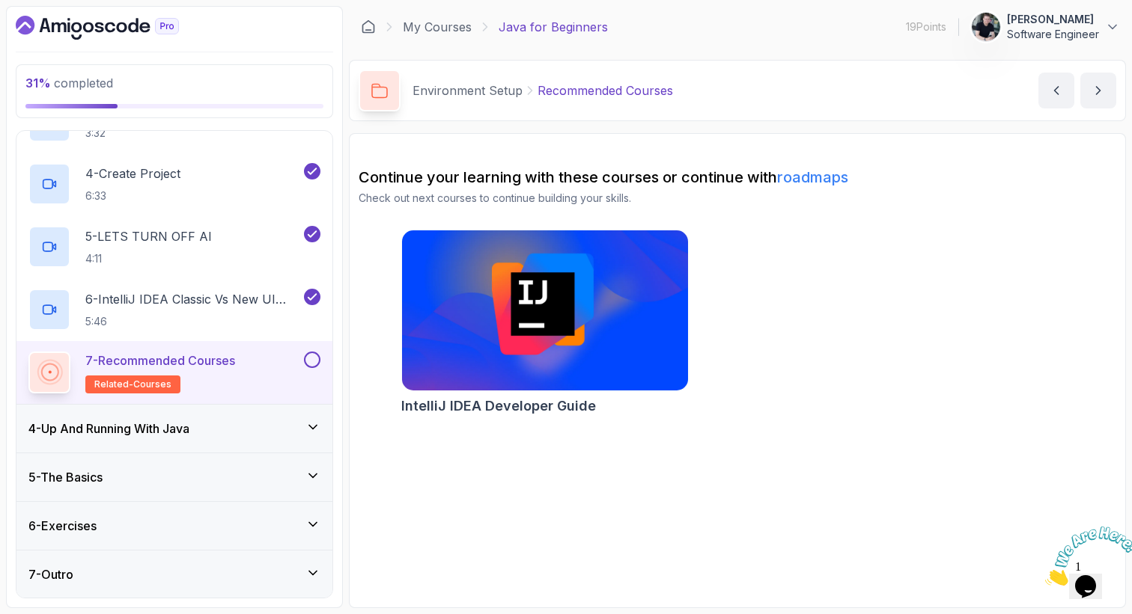
click at [528, 292] on img at bounding box center [544, 311] width 300 height 168
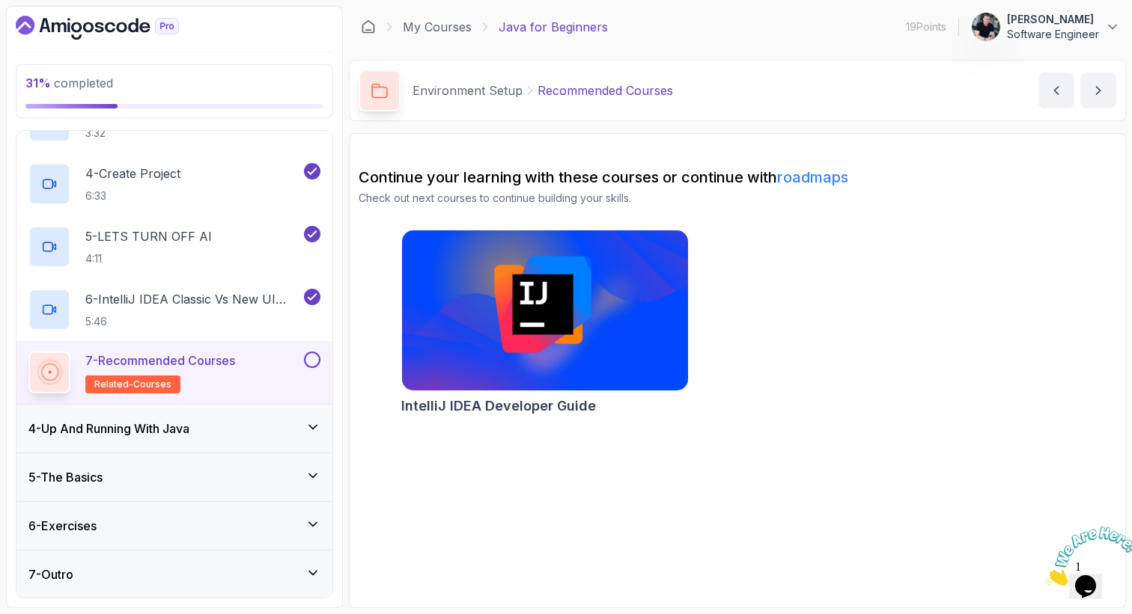
click at [319, 360] on button at bounding box center [312, 360] width 16 height 16
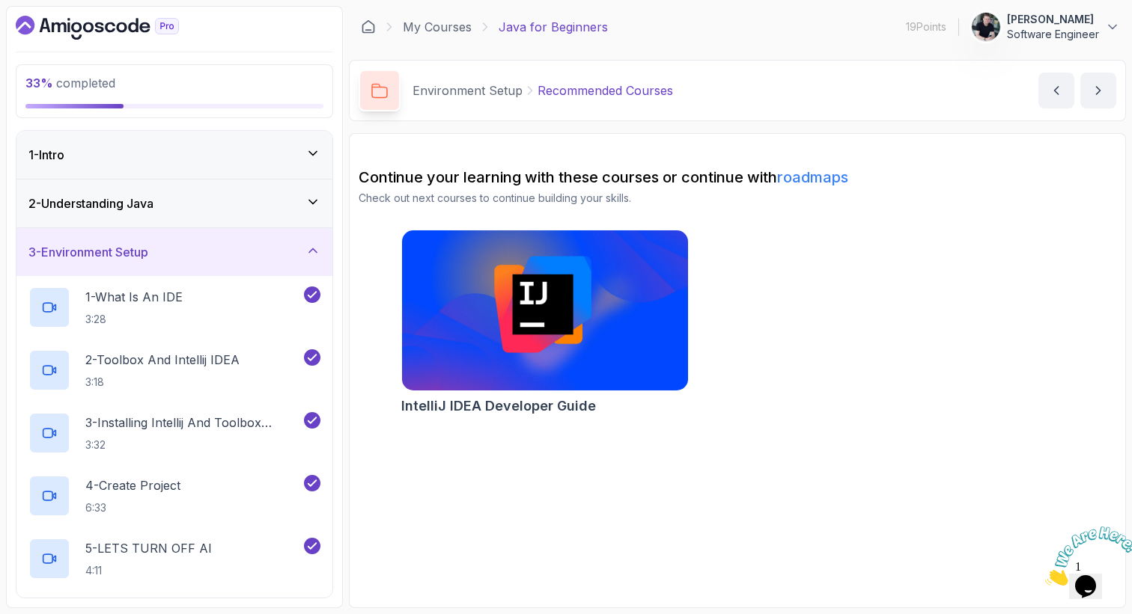
click at [189, 251] on div "3 - Environment Setup" at bounding box center [174, 252] width 292 height 18
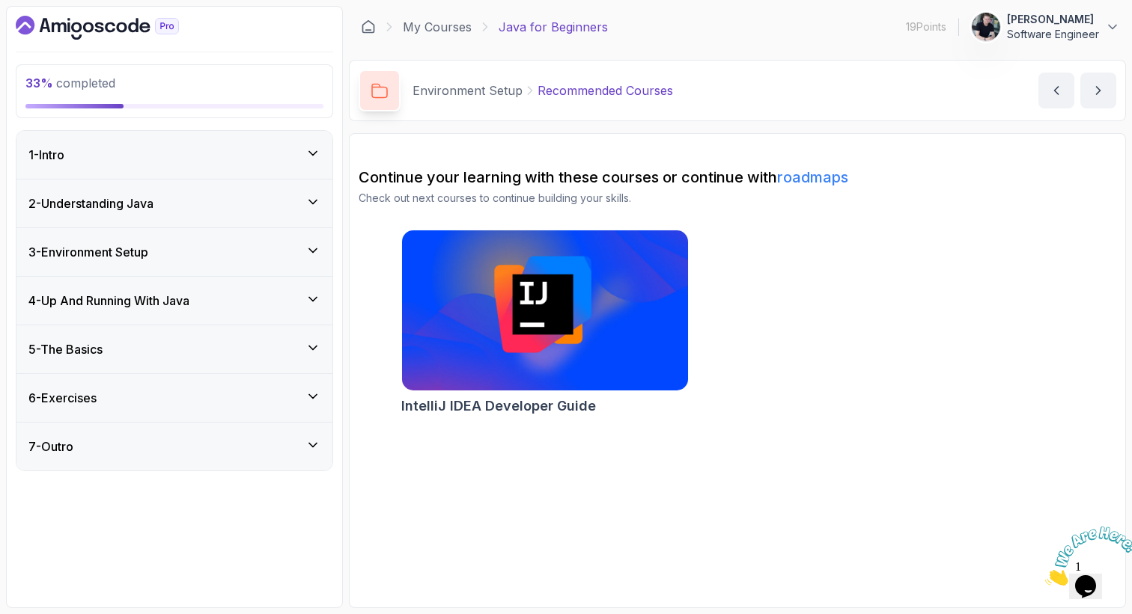
click at [166, 298] on h3 "4 - Up And Running With Java" at bounding box center [108, 301] width 161 height 18
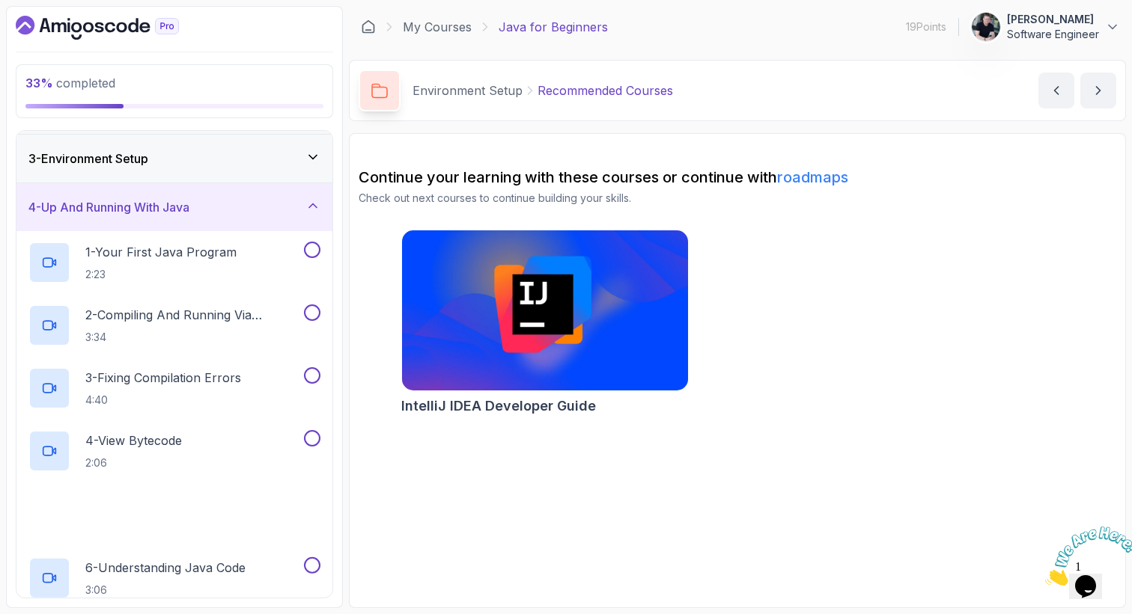
scroll to position [109, 0]
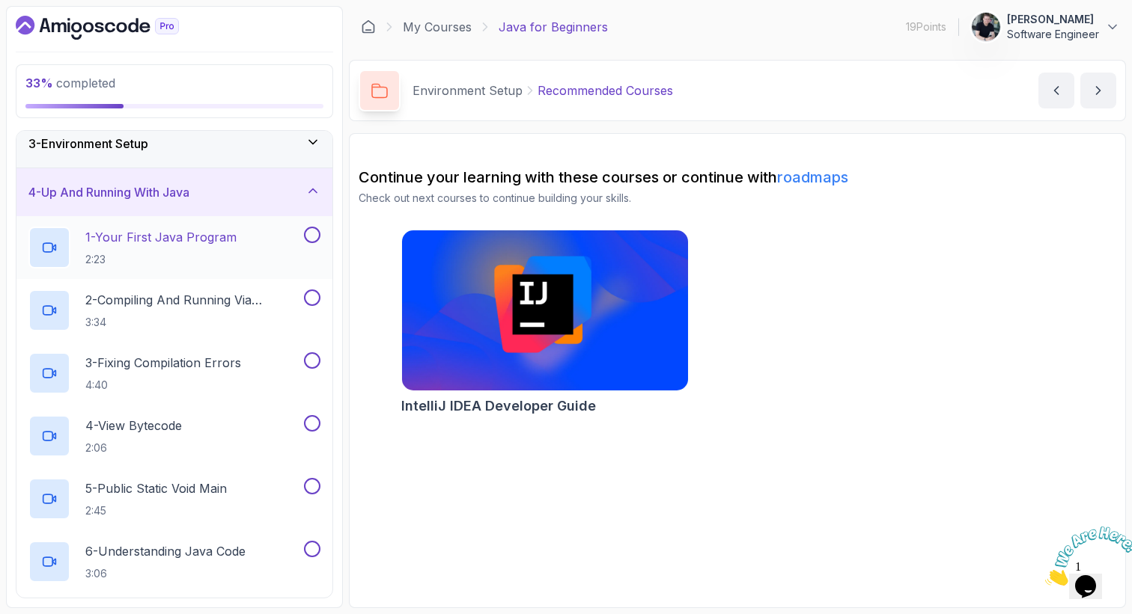
click at [188, 255] on p "2:23" at bounding box center [160, 259] width 151 height 15
